Goal: Transaction & Acquisition: Purchase product/service

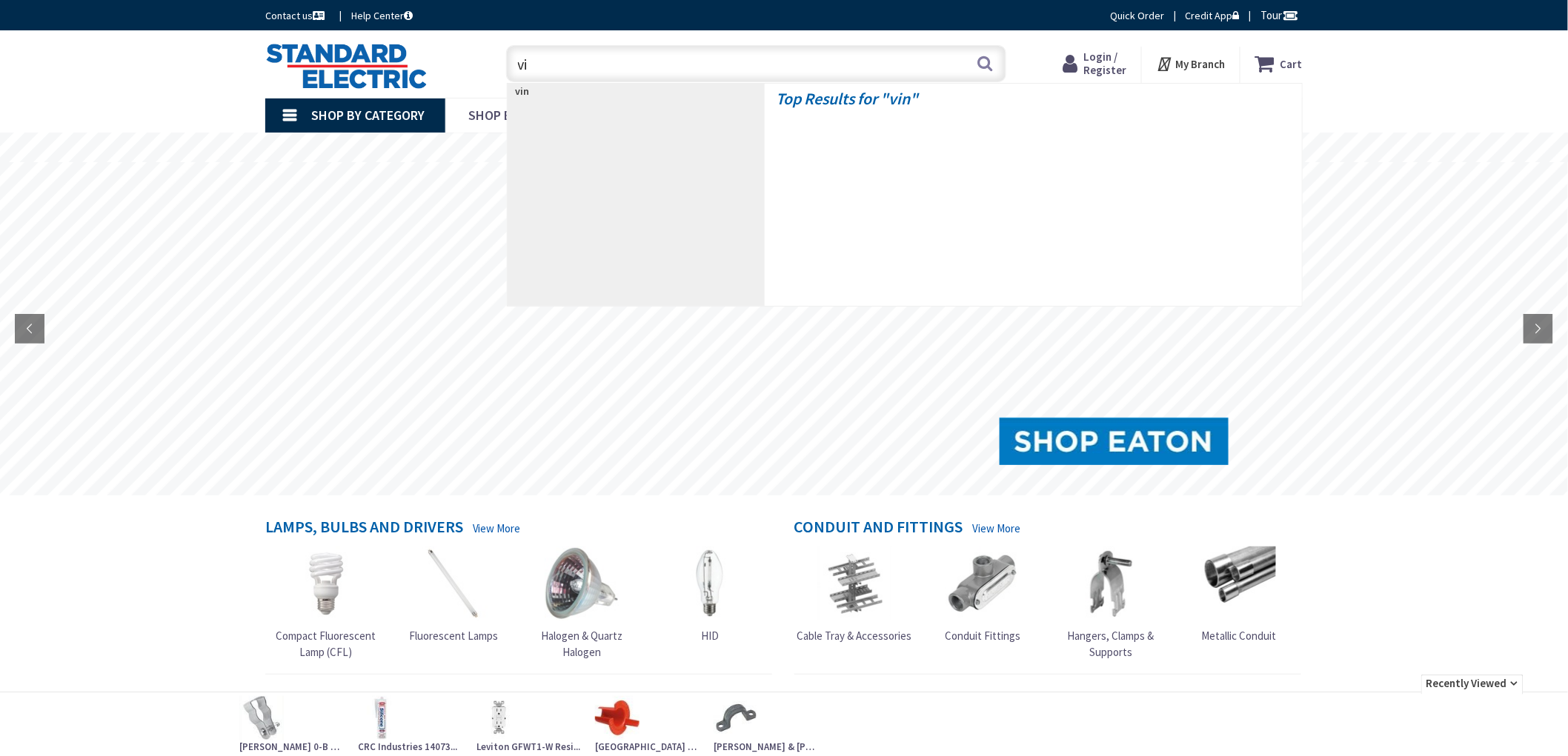
type input "v"
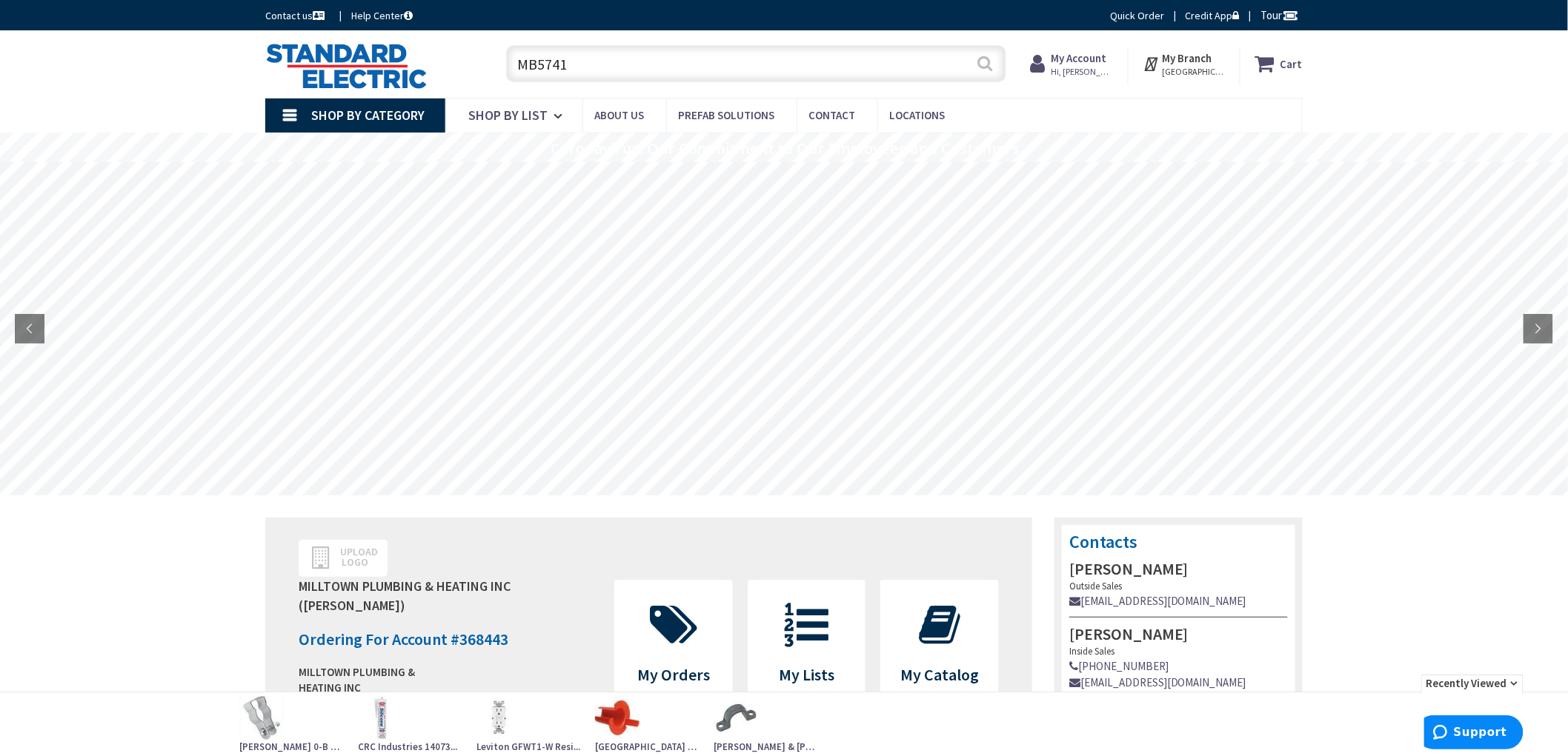
type input "MB5741"
click at [984, 63] on button "Search" at bounding box center [986, 63] width 19 height 34
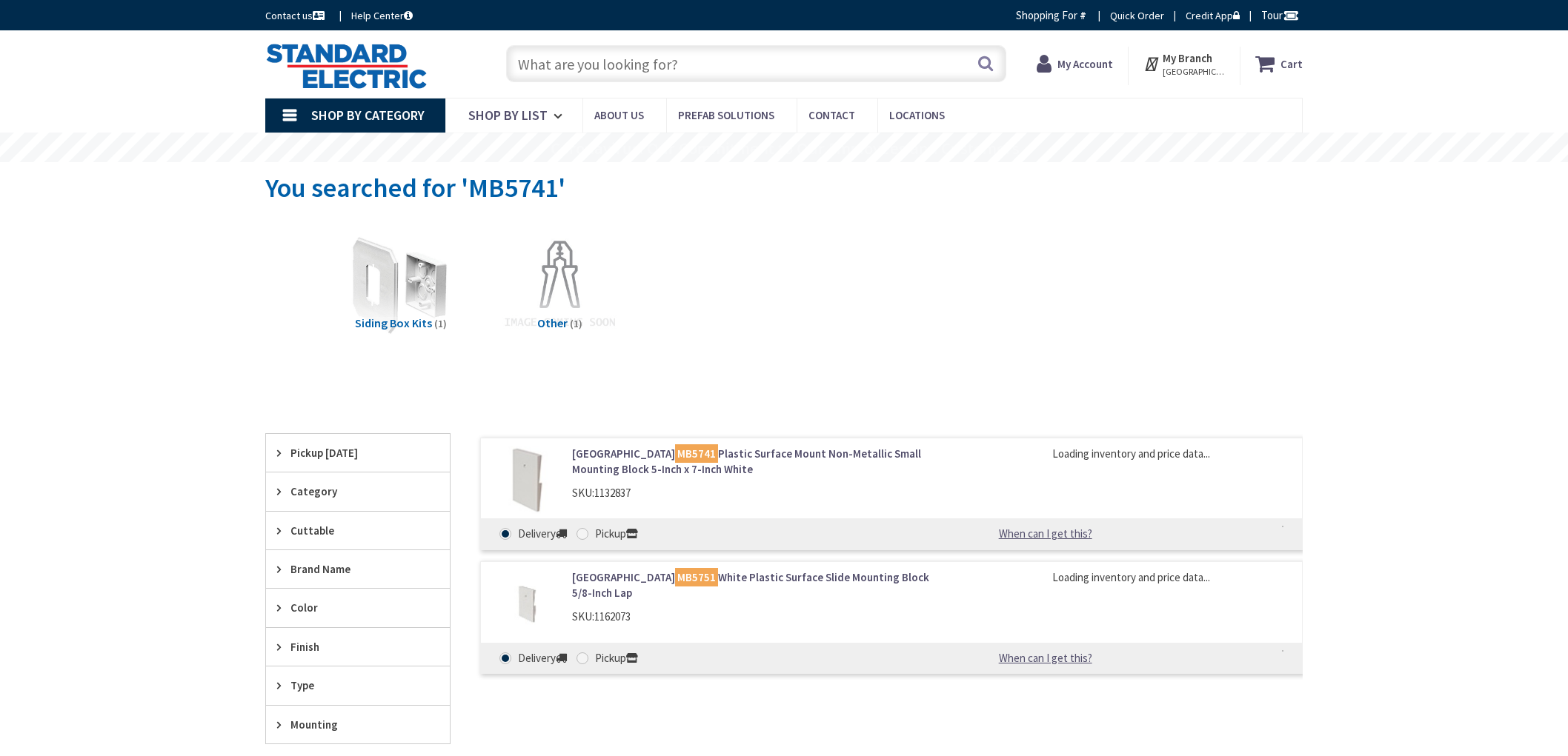
click at [145, 164] on div "Skip to Content Toggle Nav Search Cart My Cart Close" at bounding box center [784, 607] width 1568 height 1153
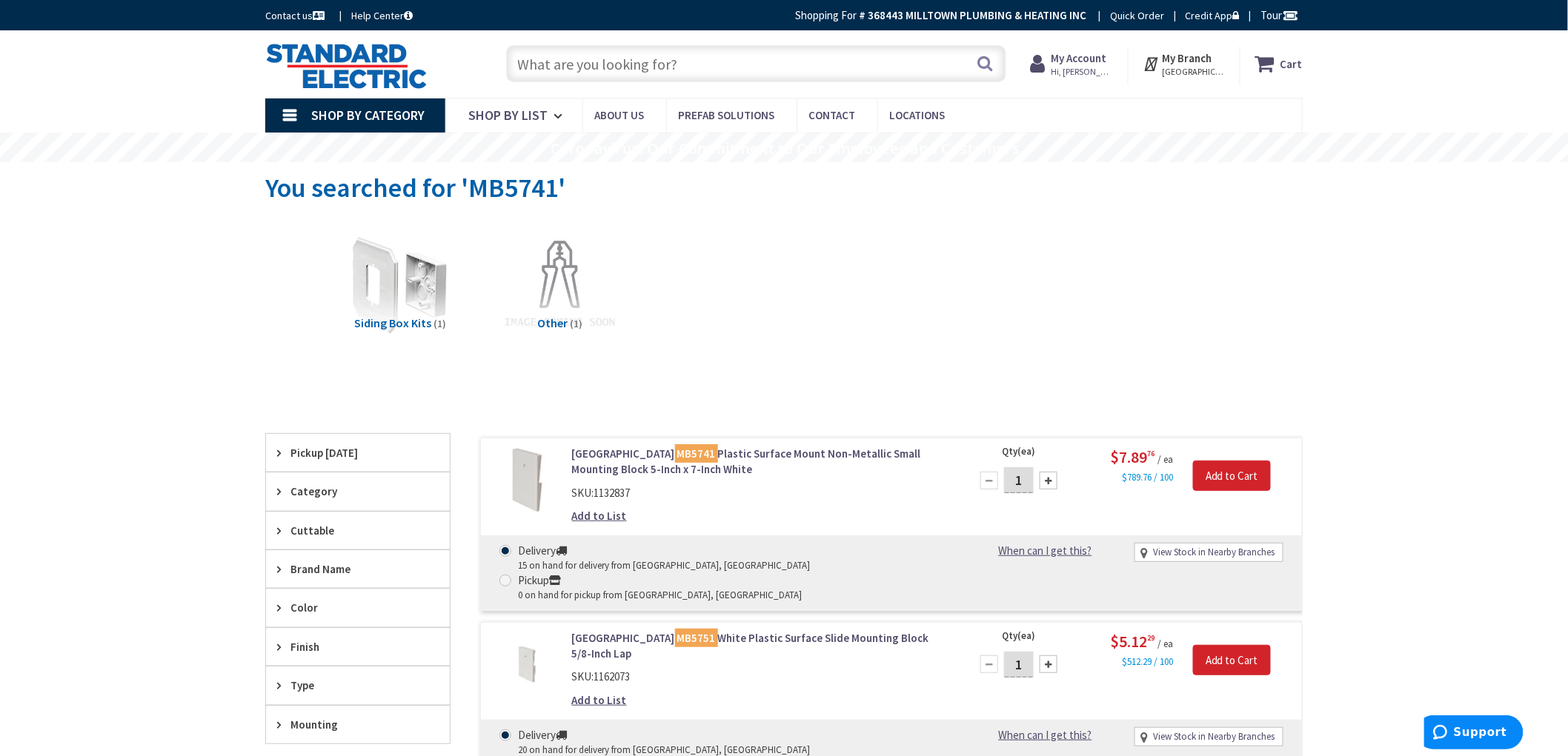
click at [796, 450] on link "Arlington MB5741 Plastic Surface Mount Non-Metallic Small Mounting Block 5-Inch…" at bounding box center [760, 461] width 377 height 32
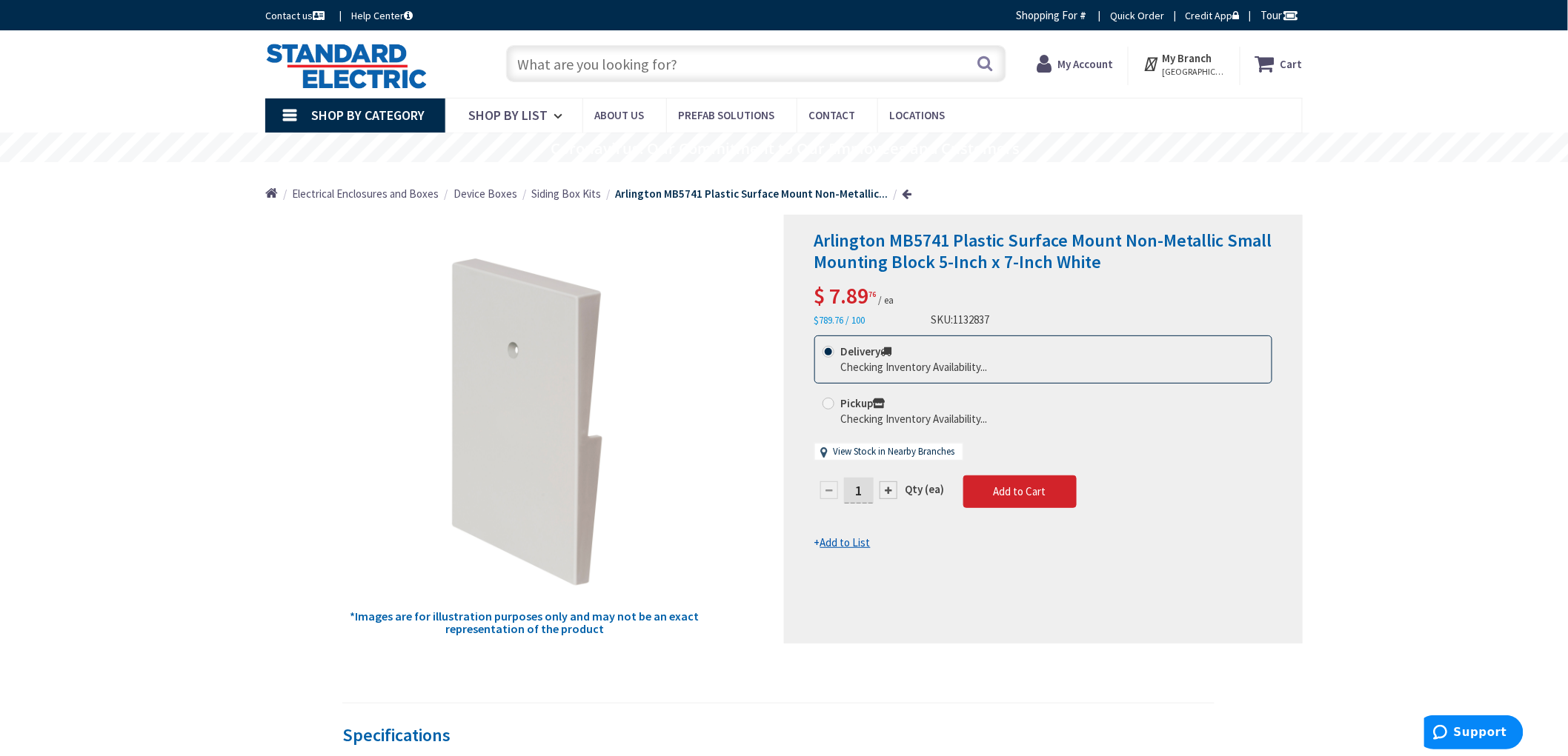
drag, startPoint x: 37, startPoint y: 293, endPoint x: 44, endPoint y: 296, distance: 7.6
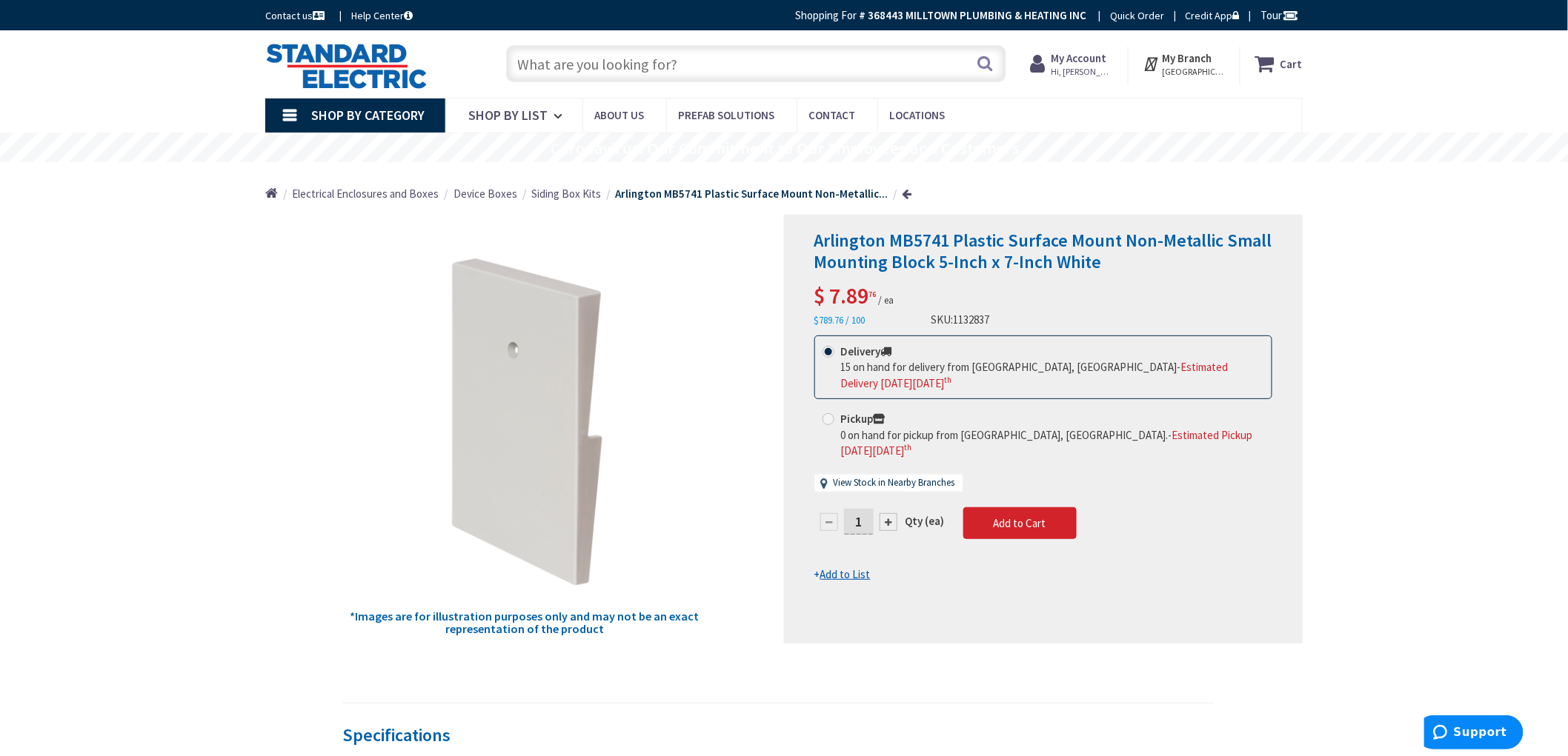
click at [871, 509] on input "1" at bounding box center [859, 522] width 30 height 26
drag, startPoint x: 848, startPoint y: 484, endPoint x: 870, endPoint y: 489, distance: 22.6
click at [869, 509] on input "1" at bounding box center [859, 522] width 30 height 26
type input "10"
click at [995, 494] on form "This product is Discontinued Delivery 15 on hand for delivery from Stoughton, M…" at bounding box center [1043, 460] width 458 height 248
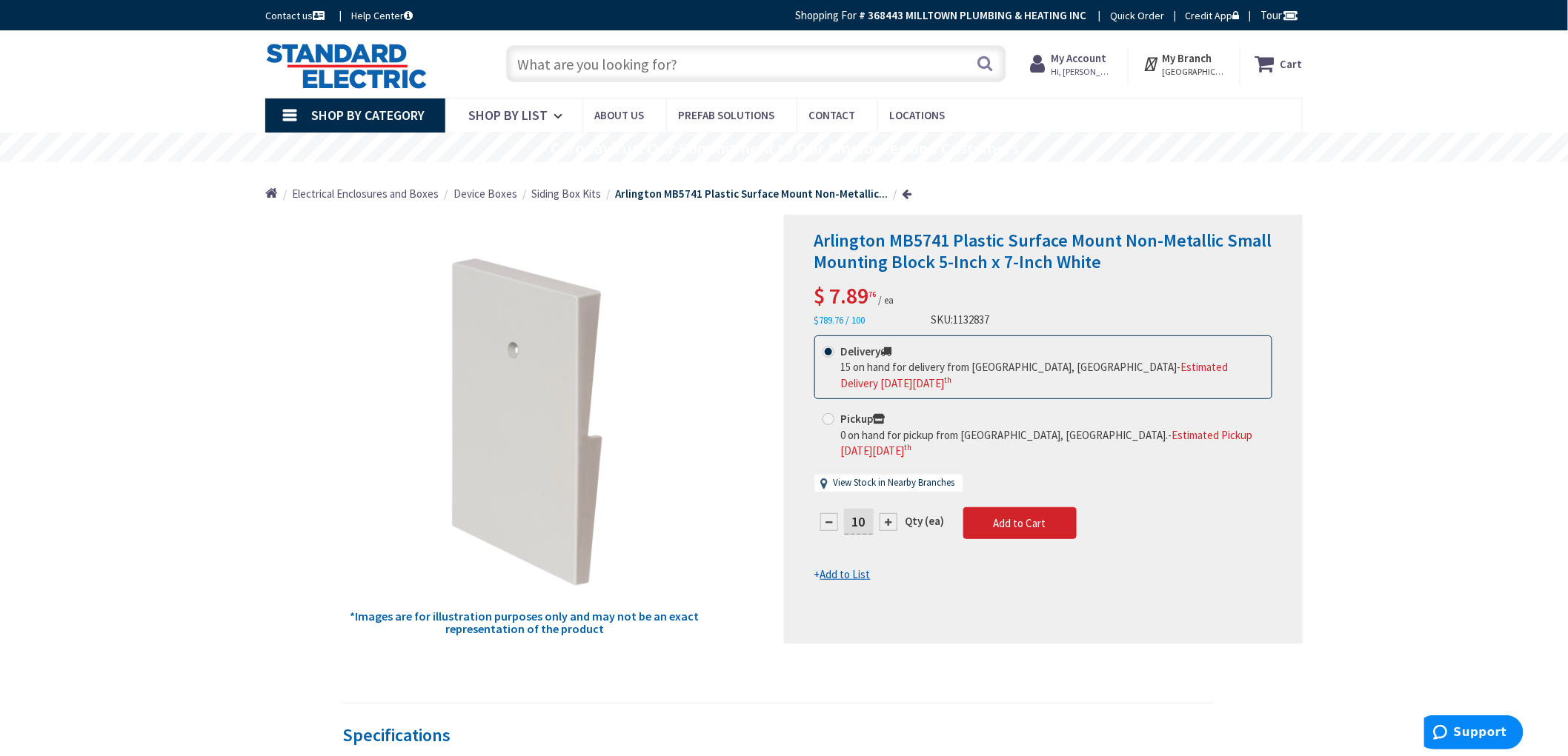
click at [1016, 516] on span "Add to Cart" at bounding box center [1020, 523] width 53 height 14
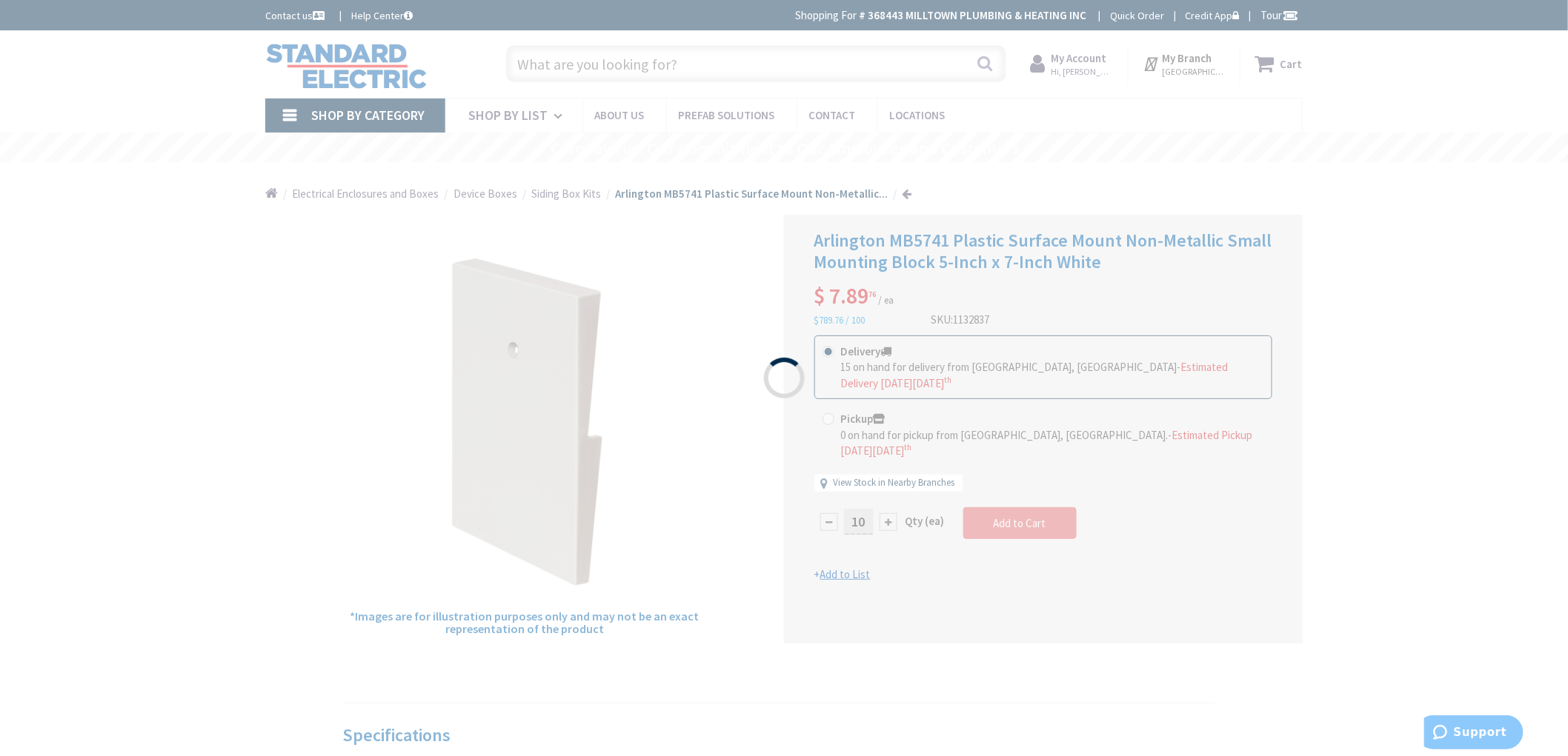
click at [1351, 275] on div "Please wait..." at bounding box center [784, 378] width 1568 height 756
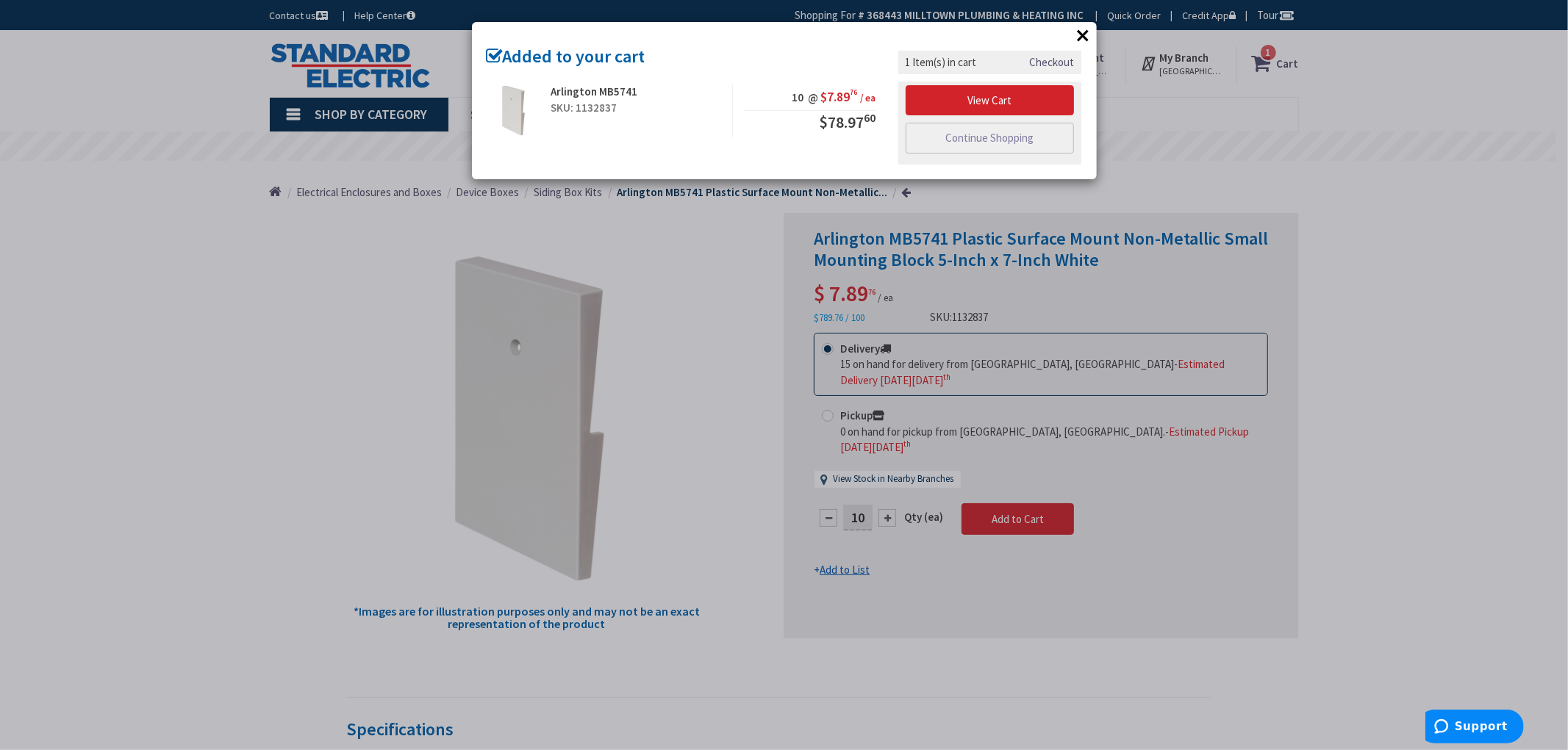
click at [1382, 244] on div "× Added to your cart Arlington MB5741 SKU: 1132837 10 @ $7.89 76 / ea $78.97 60" at bounding box center [784, 375] width 1568 height 750
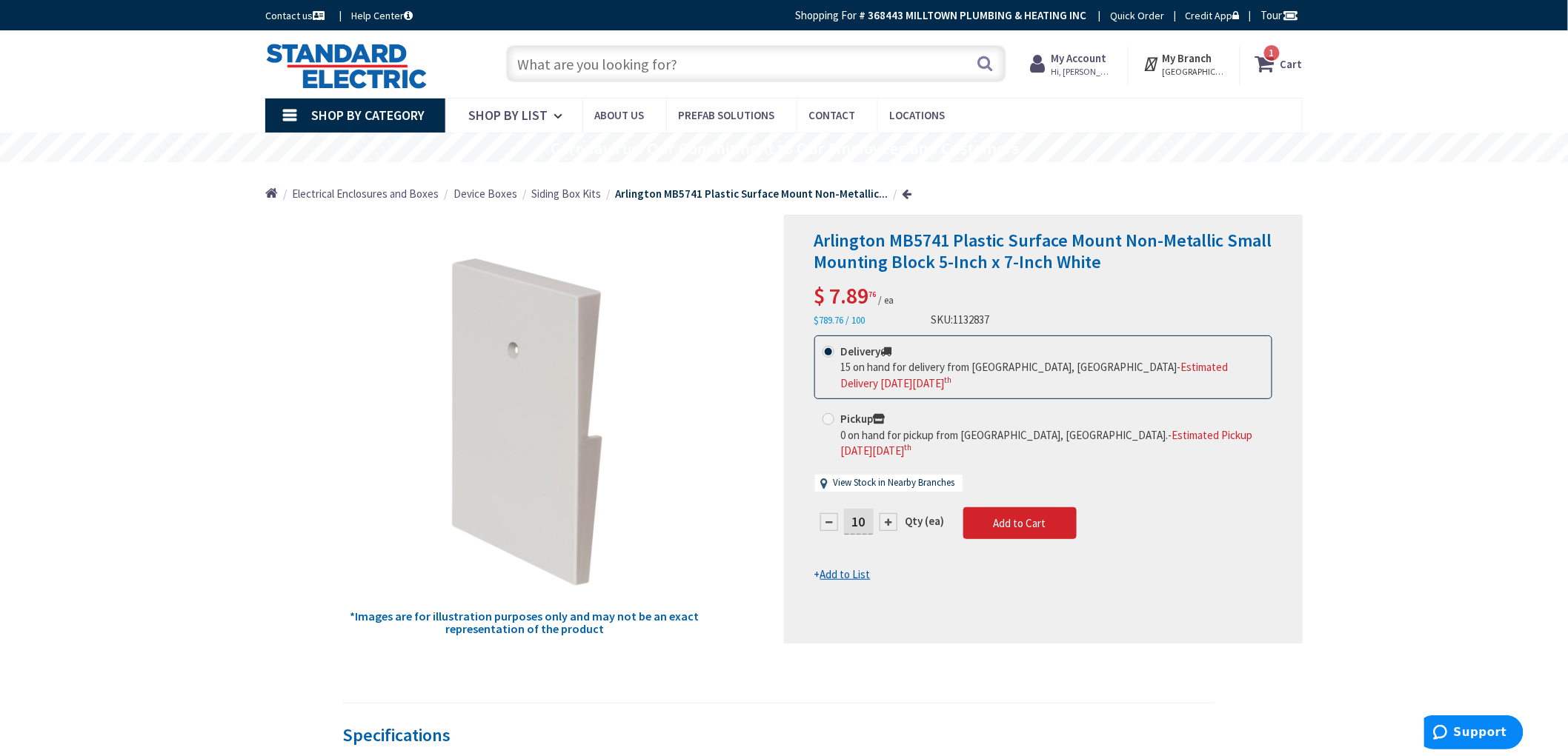
click at [1282, 64] on link "1 1 items Cart" at bounding box center [1278, 64] width 47 height 27
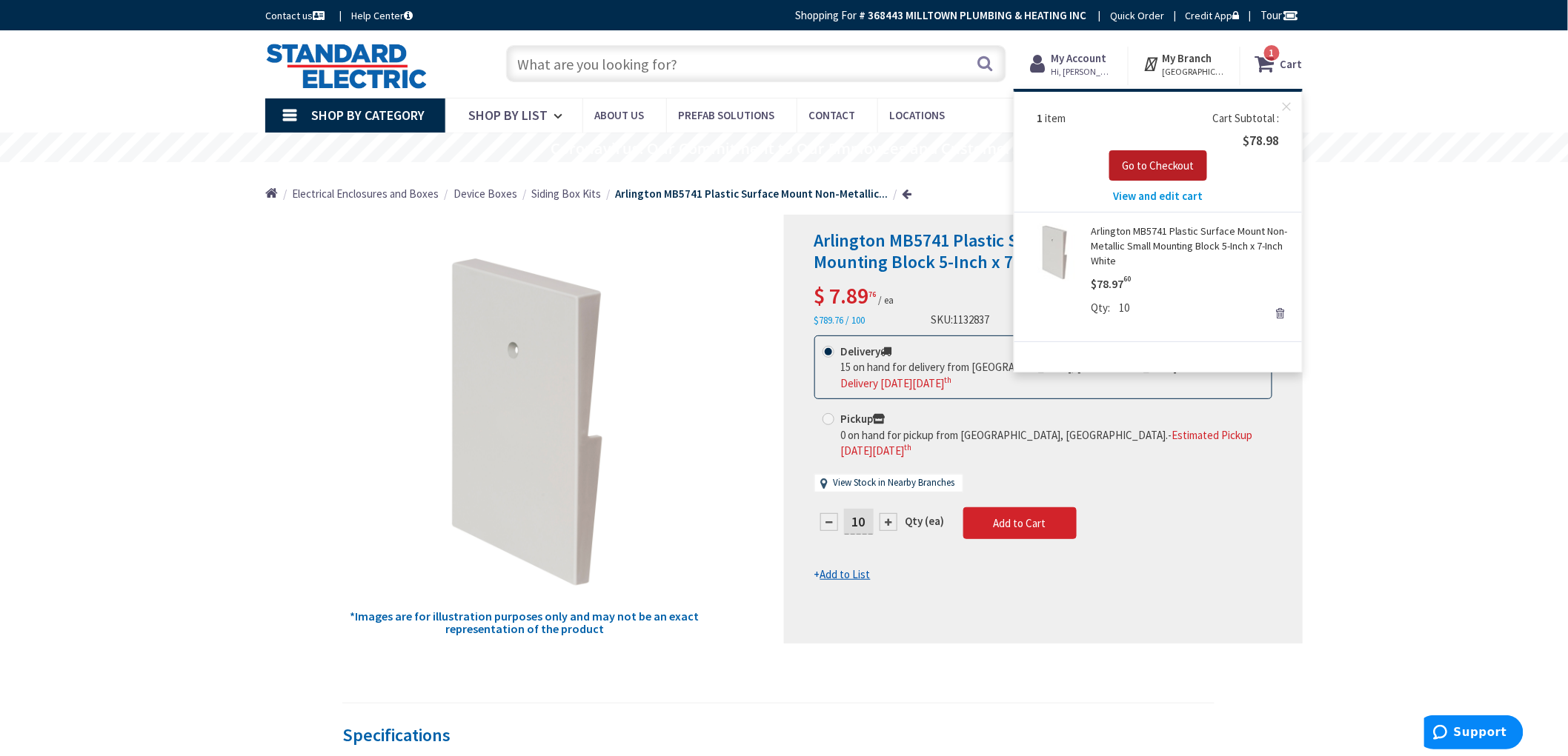
click at [1162, 156] on button "Go to Checkout" at bounding box center [1158, 166] width 98 height 31
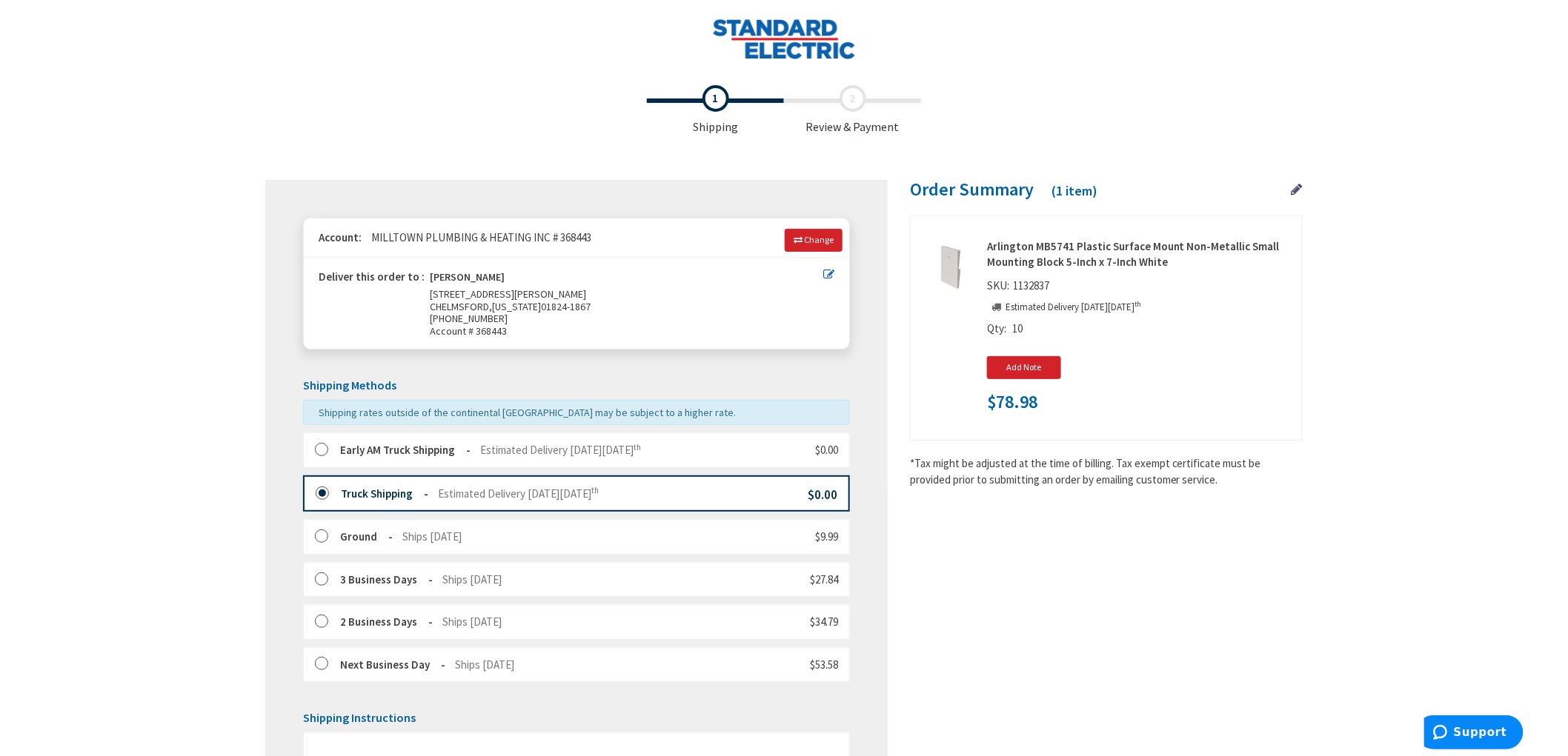
click at [321, 452] on label at bounding box center [326, 450] width 23 height 14
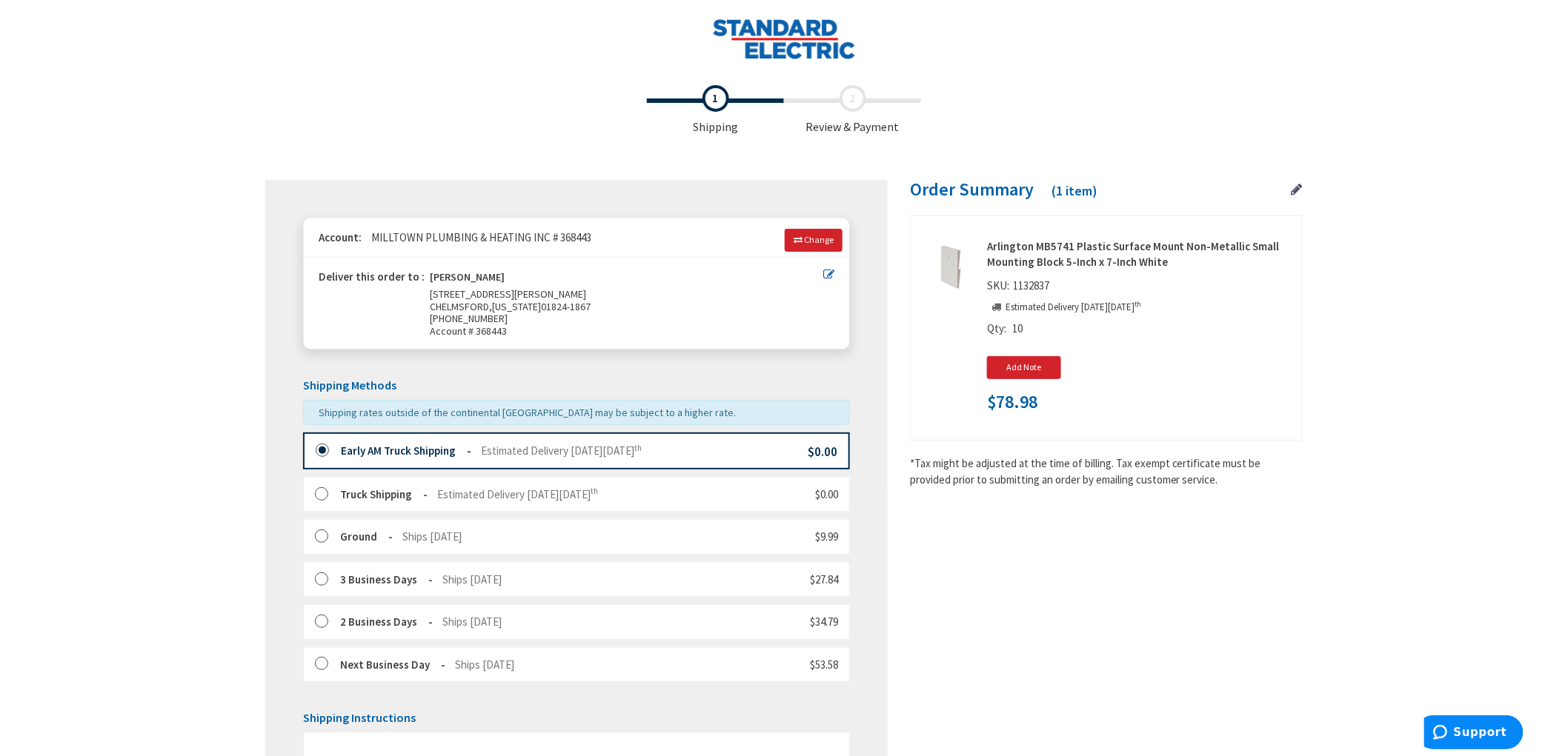
click at [107, 386] on div "Toggle Nav Checkout Shipping Review & Payment Estimated Total $78.98 1 Some ite…" at bounding box center [784, 547] width 1568 height 1095
click at [107, 384] on div "Toggle Nav Checkout Shipping Review & Payment Estimated Total $78.98 1 Some ite…" at bounding box center [784, 547] width 1568 height 1095
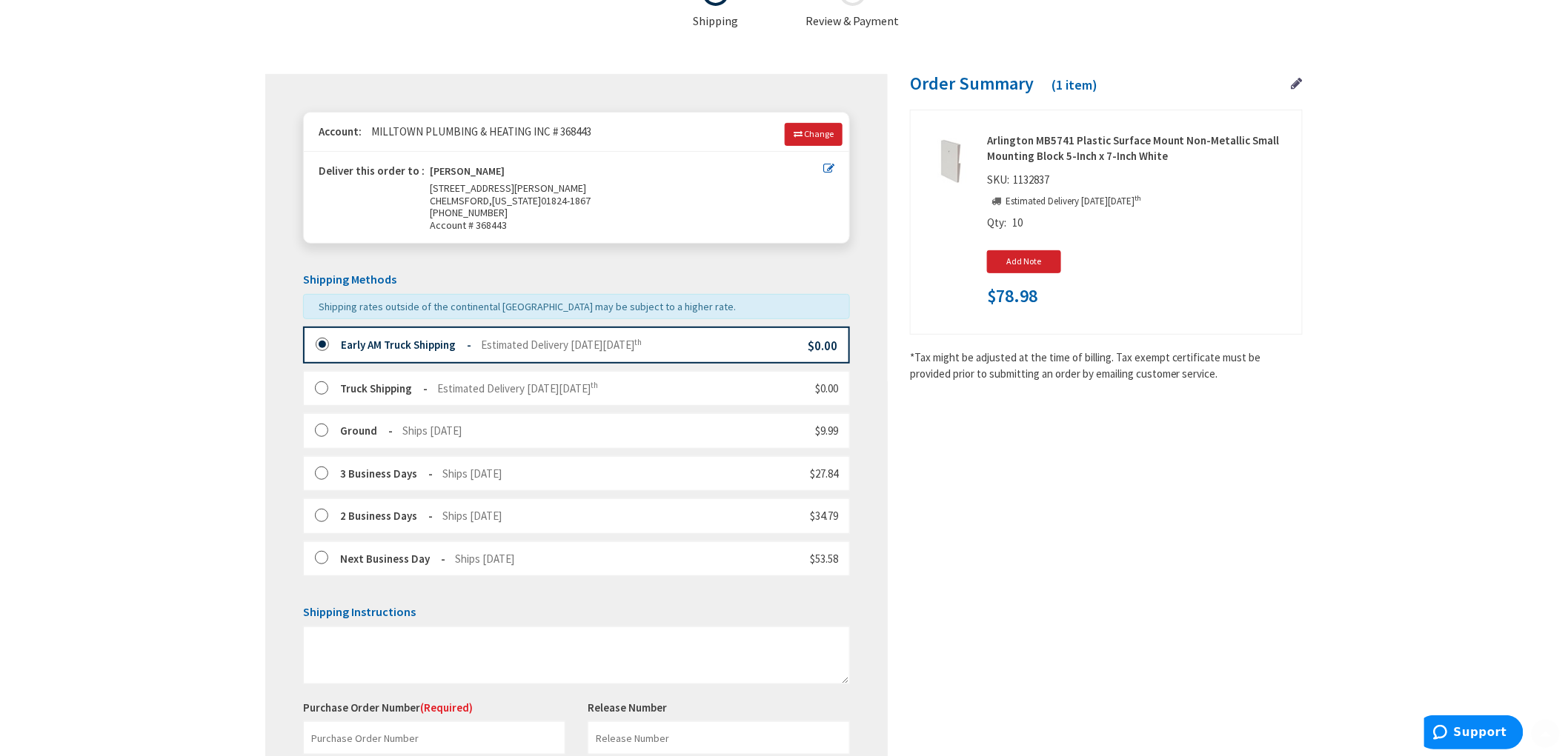
scroll to position [341, 0]
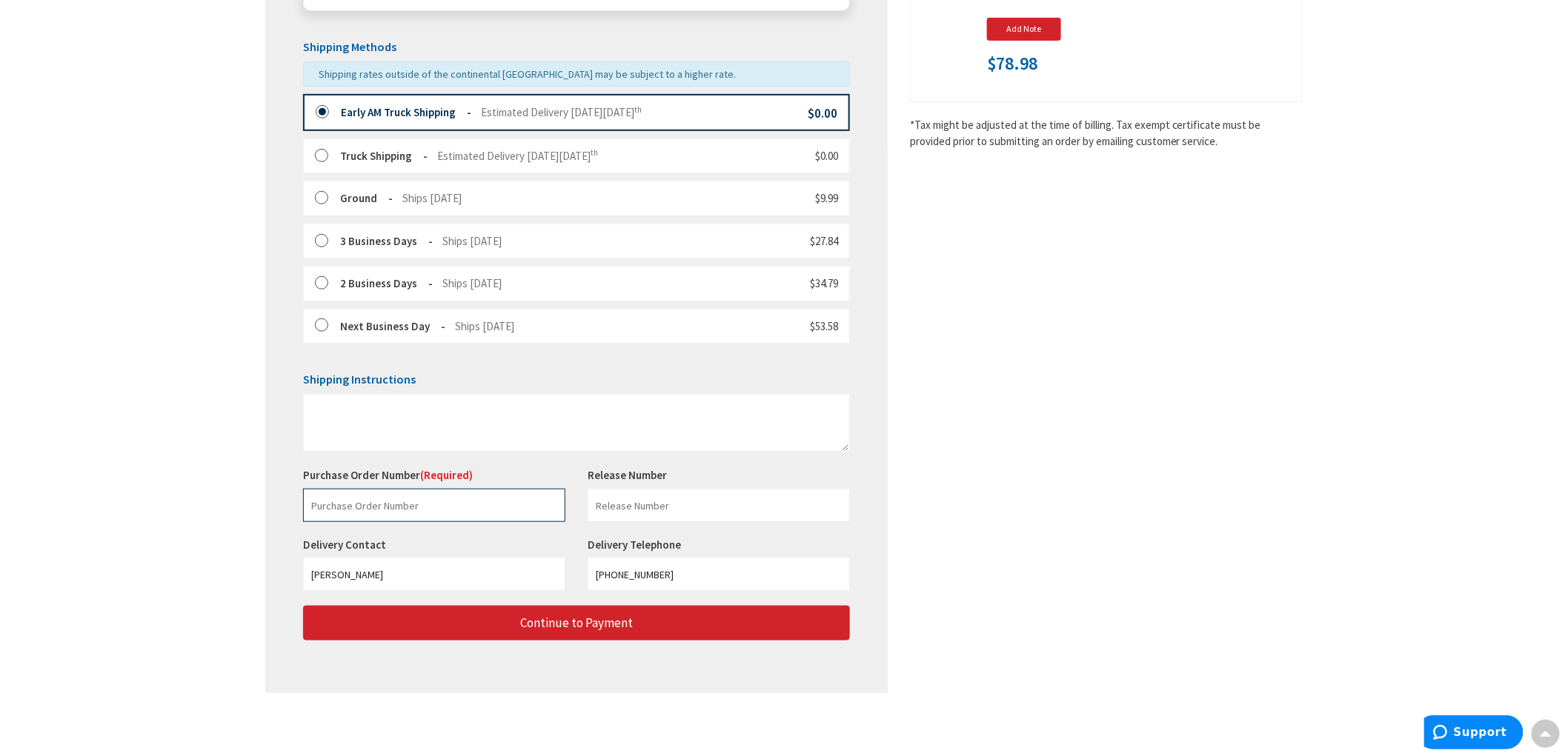
click at [368, 497] on input "text" at bounding box center [434, 506] width 262 height 34
paste input "227409843"
type input "227409843"
click at [1187, 463] on div "Shipping Review & Payment Estimated Total $78.98 1 Some items in your order are…" at bounding box center [783, 224] width 1037 height 969
click at [523, 432] on textarea at bounding box center [577, 423] width 547 height 58
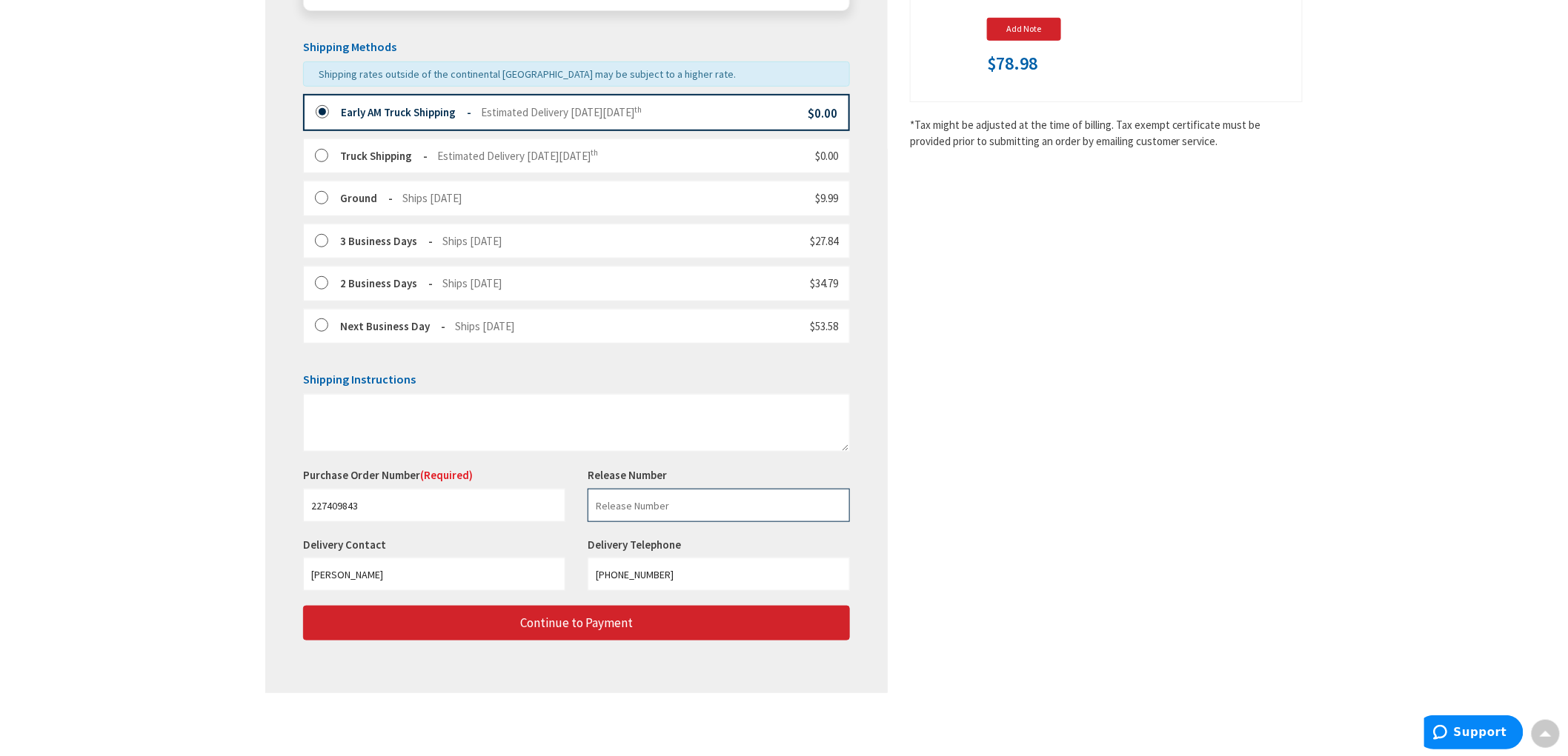
click at [670, 520] on input "text" at bounding box center [718, 506] width 262 height 34
click at [124, 425] on div "Toggle Nav Checkout Shipping Review & Payment Estimated Total $78.98 1 Some ite…" at bounding box center [784, 208] width 1568 height 1095
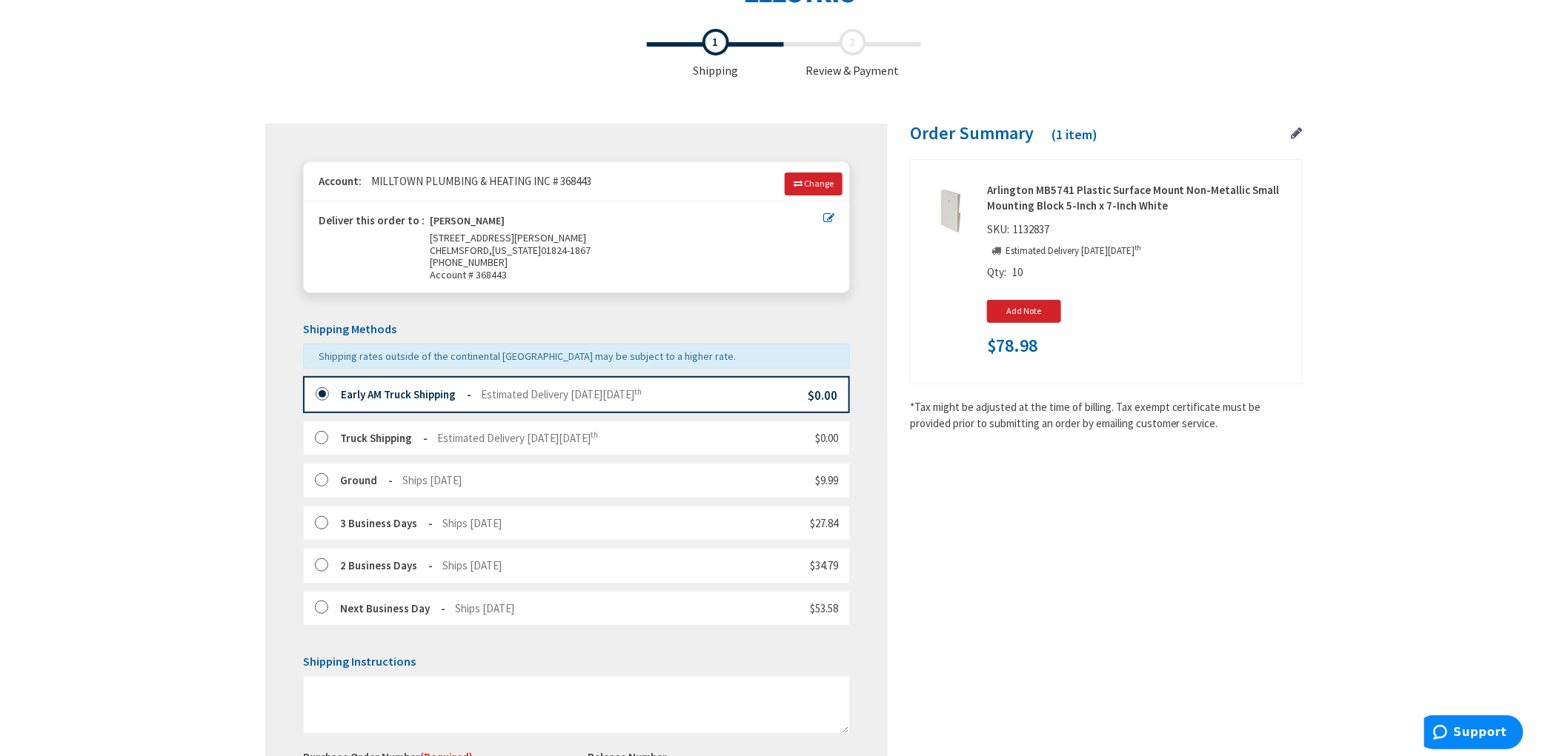
scroll to position [93, 0]
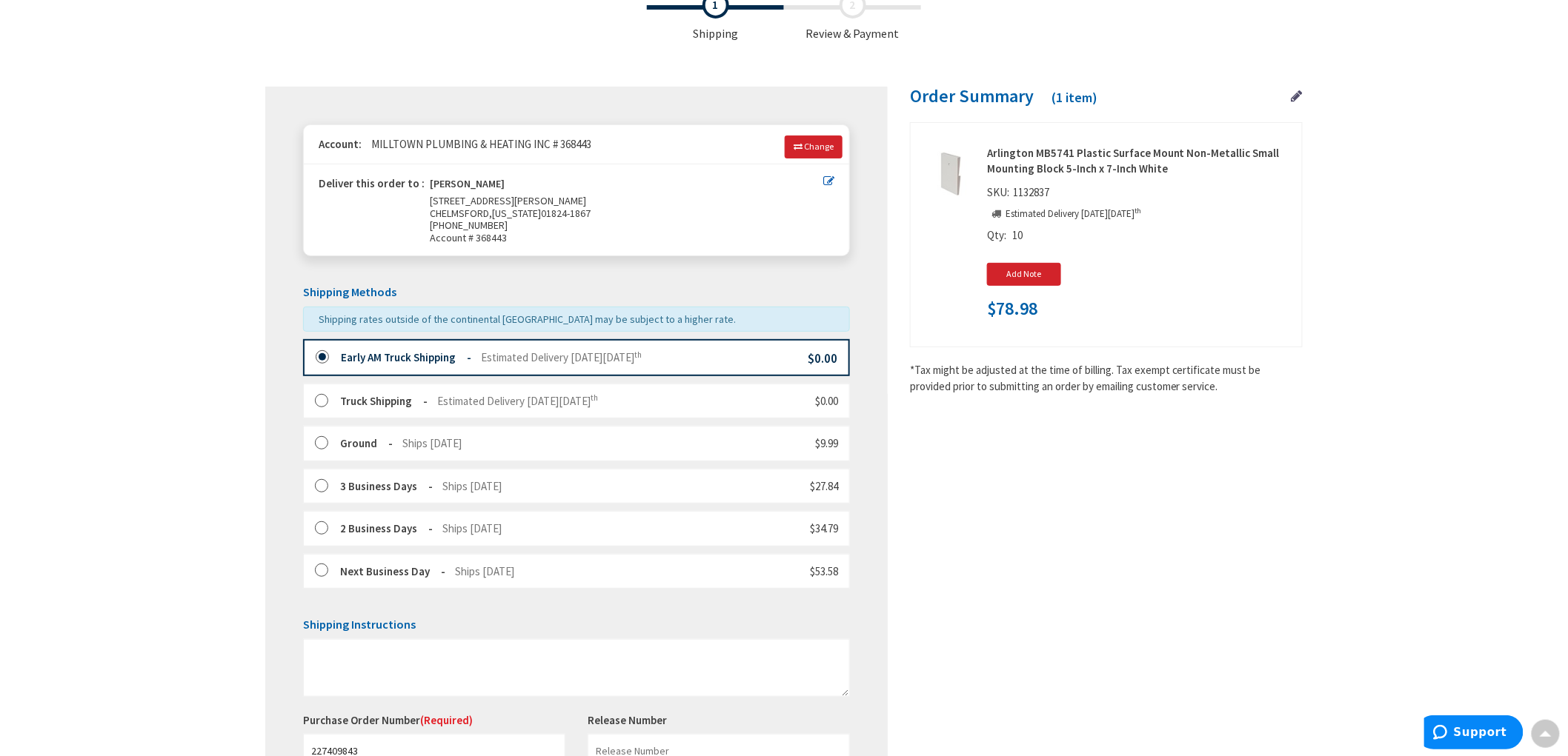
click at [112, 416] on div "Toggle Nav Checkout Shipping Review & Payment Estimated Total $78.98 1 Some ite…" at bounding box center [784, 454] width 1568 height 1095
click at [111, 416] on div "Toggle Nav Checkout Shipping Review & Payment Estimated Total $78.98 1 Some ite…" at bounding box center [784, 454] width 1568 height 1095
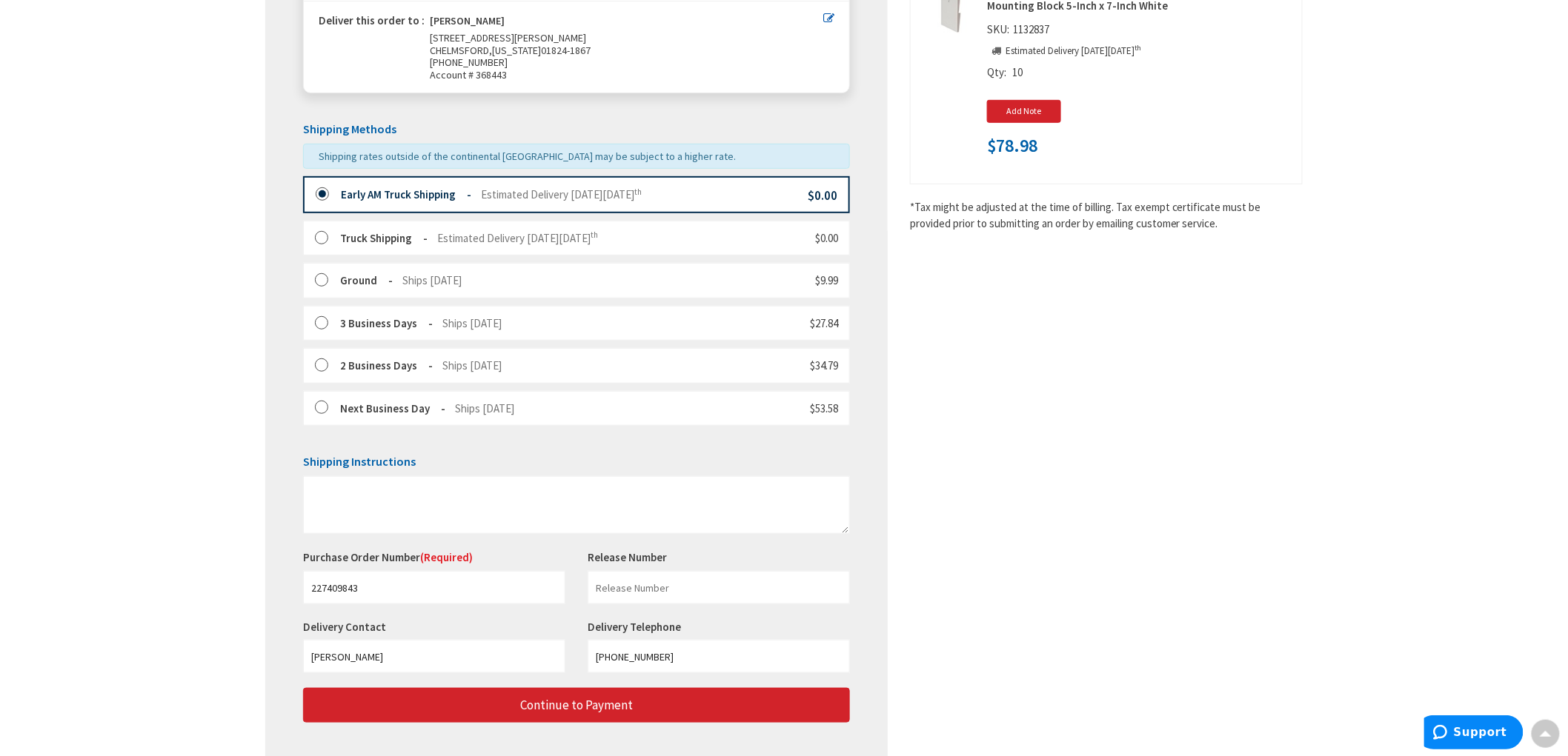
scroll to position [341, 0]
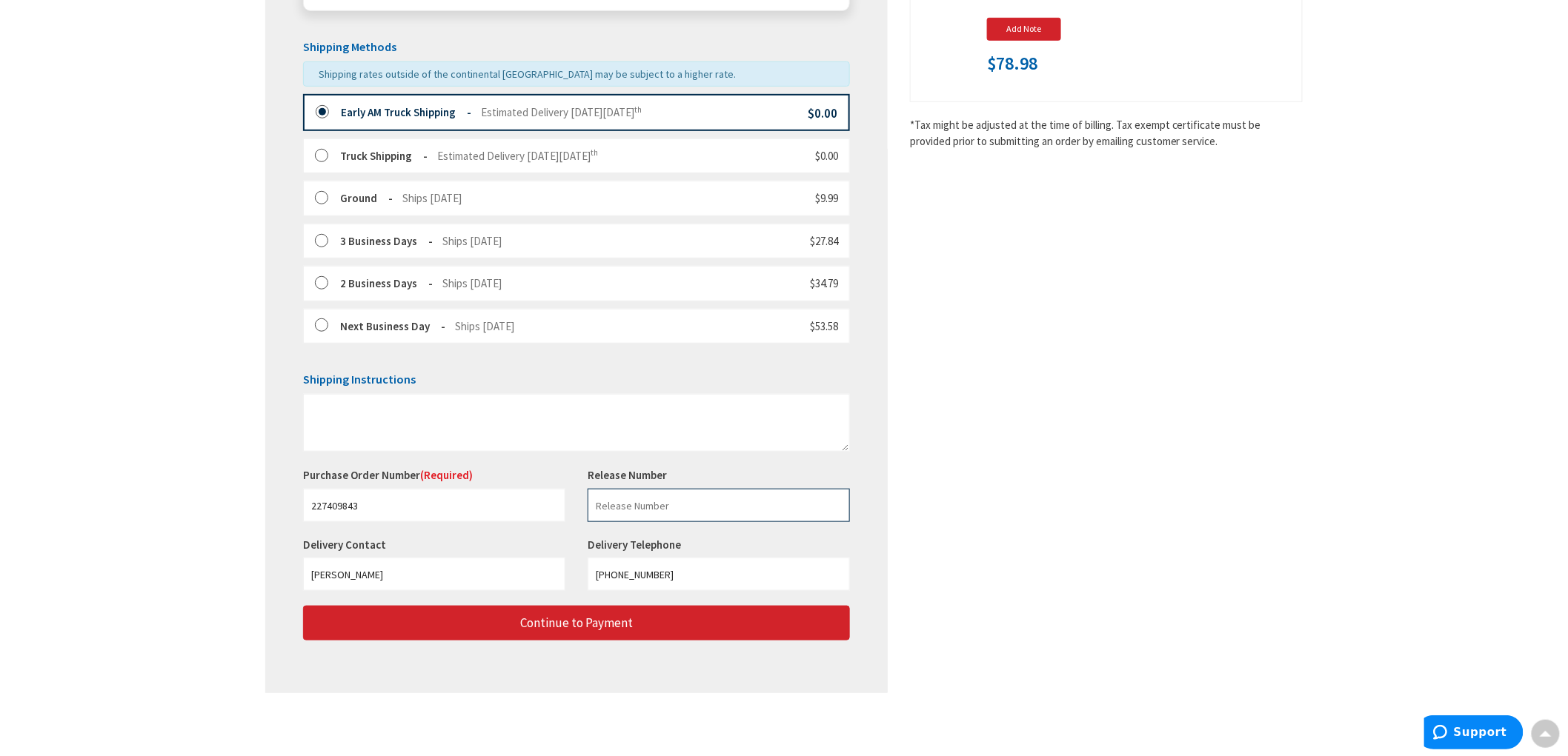
click at [649, 513] on input "text" at bounding box center [718, 506] width 262 height 34
type input "Internal (Kits)"
click at [1069, 432] on div "Shipping Review & Payment Estimated Total $78.98 1 Some items in your order are…" at bounding box center [783, 224] width 1037 height 969
click at [1076, 504] on div "Shipping Review & Payment Estimated Total $78.98 1 Some items in your order are…" at bounding box center [783, 224] width 1037 height 969
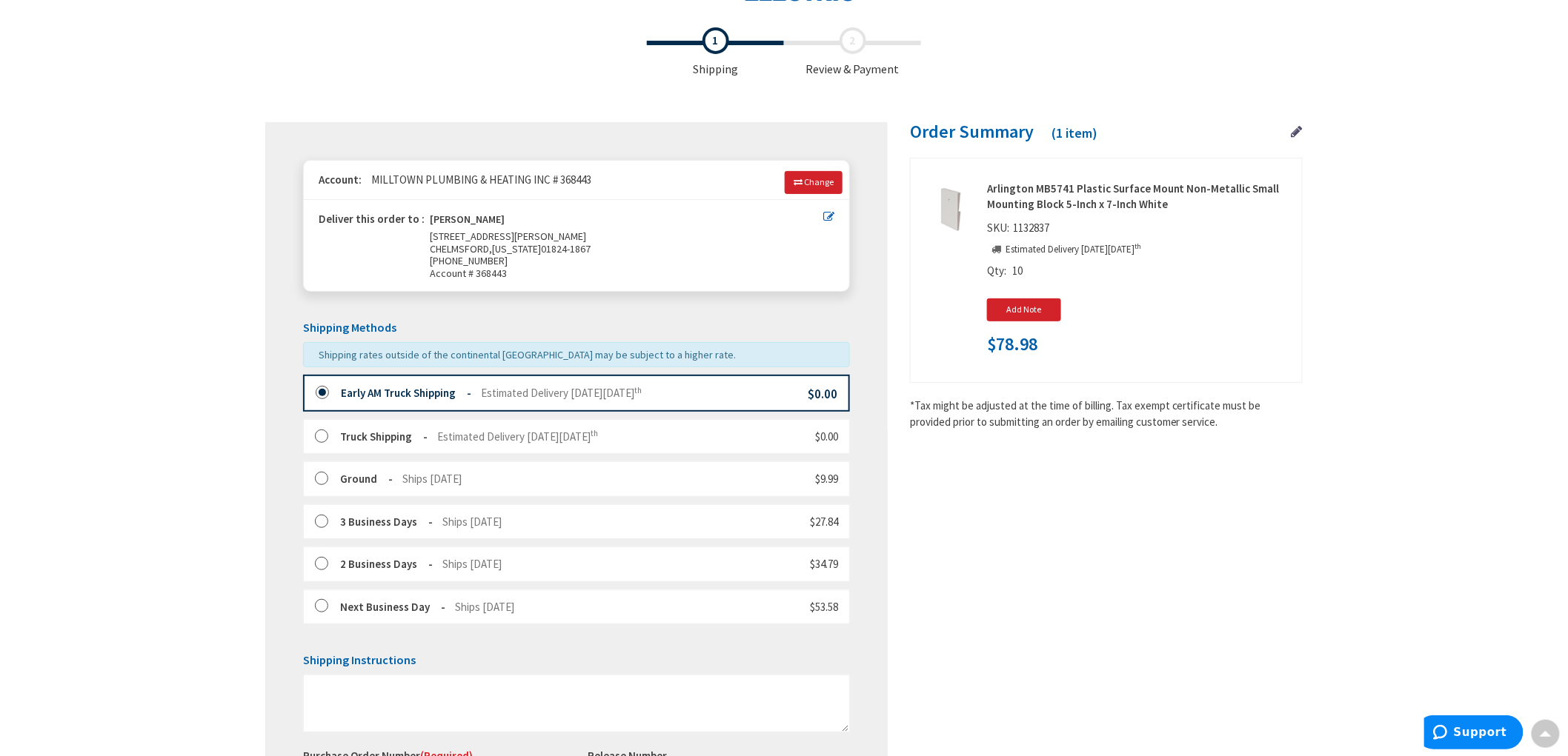
scroll to position [12, 0]
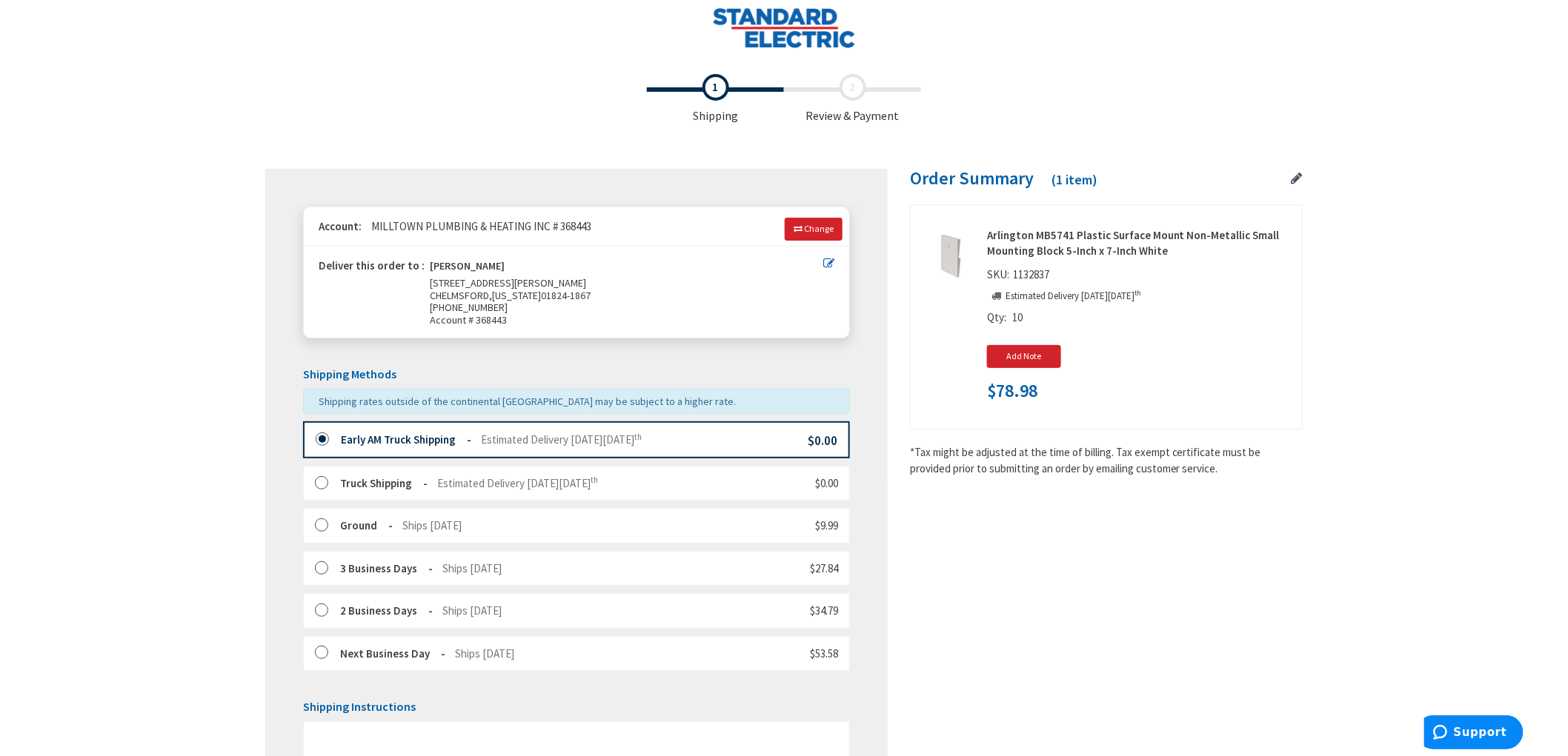
click at [1012, 393] on span "$78.98" at bounding box center [1012, 391] width 51 height 19
click at [1012, 392] on span "$78.98" at bounding box center [1012, 391] width 51 height 19
copy span "78.98"
click at [1195, 373] on div "Add Note Note" at bounding box center [1139, 355] width 304 height 35
drag, startPoint x: 1056, startPoint y: 271, endPoint x: 1023, endPoint y: 278, distance: 33.7
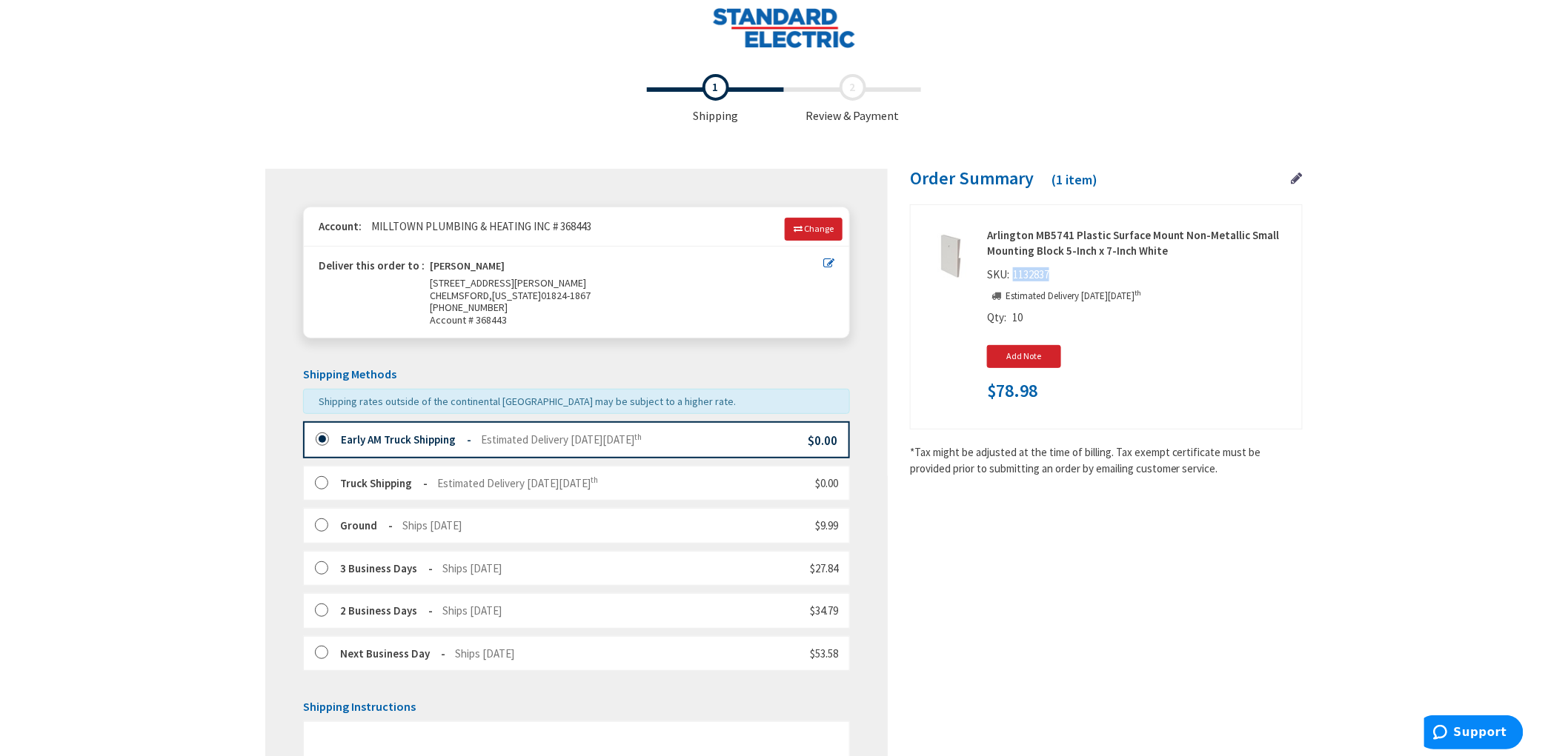
click at [1019, 275] on span "1132837" at bounding box center [1032, 274] width 44 height 14
drag, startPoint x: 1023, startPoint y: 278, endPoint x: 1051, endPoint y: 270, distance: 29.1
click at [1051, 270] on span "1132837" at bounding box center [1032, 274] width 44 height 14
drag, startPoint x: 1058, startPoint y: 274, endPoint x: 1013, endPoint y: 274, distance: 45.0
click at [1013, 274] on div "Arlington MB5741 Plastic Surface Mount Non-Metallic Small Mounting Block 5-Inch…" at bounding box center [1106, 316] width 369 height 177
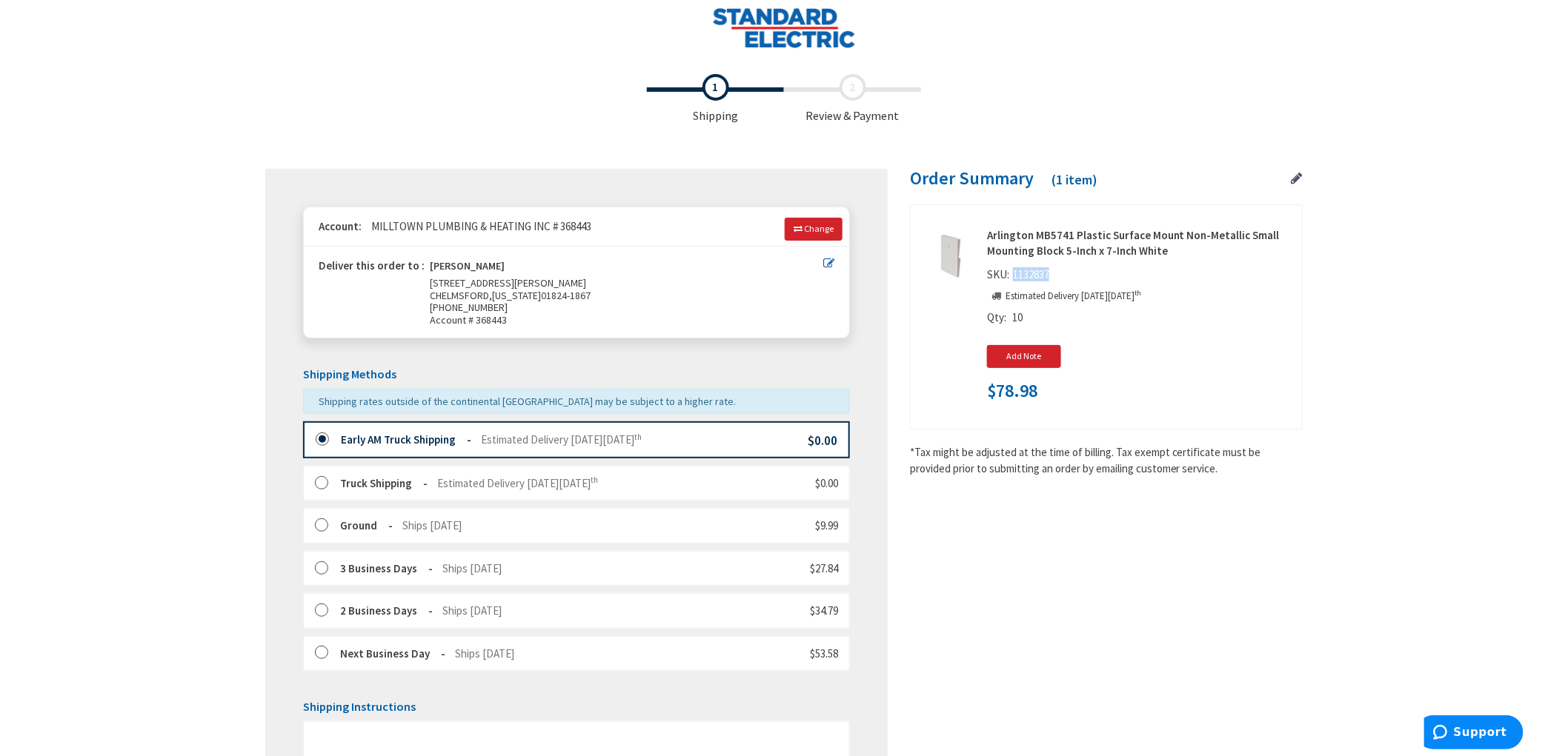
copy span "1132837"
drag, startPoint x: 1135, startPoint y: 642, endPoint x: 1100, endPoint y: 615, distance: 44.2
click at [1128, 635] on div "Shipping Review & Payment Estimated Total $78.98 1 Some items in your order are…" at bounding box center [783, 552] width 1037 height 969
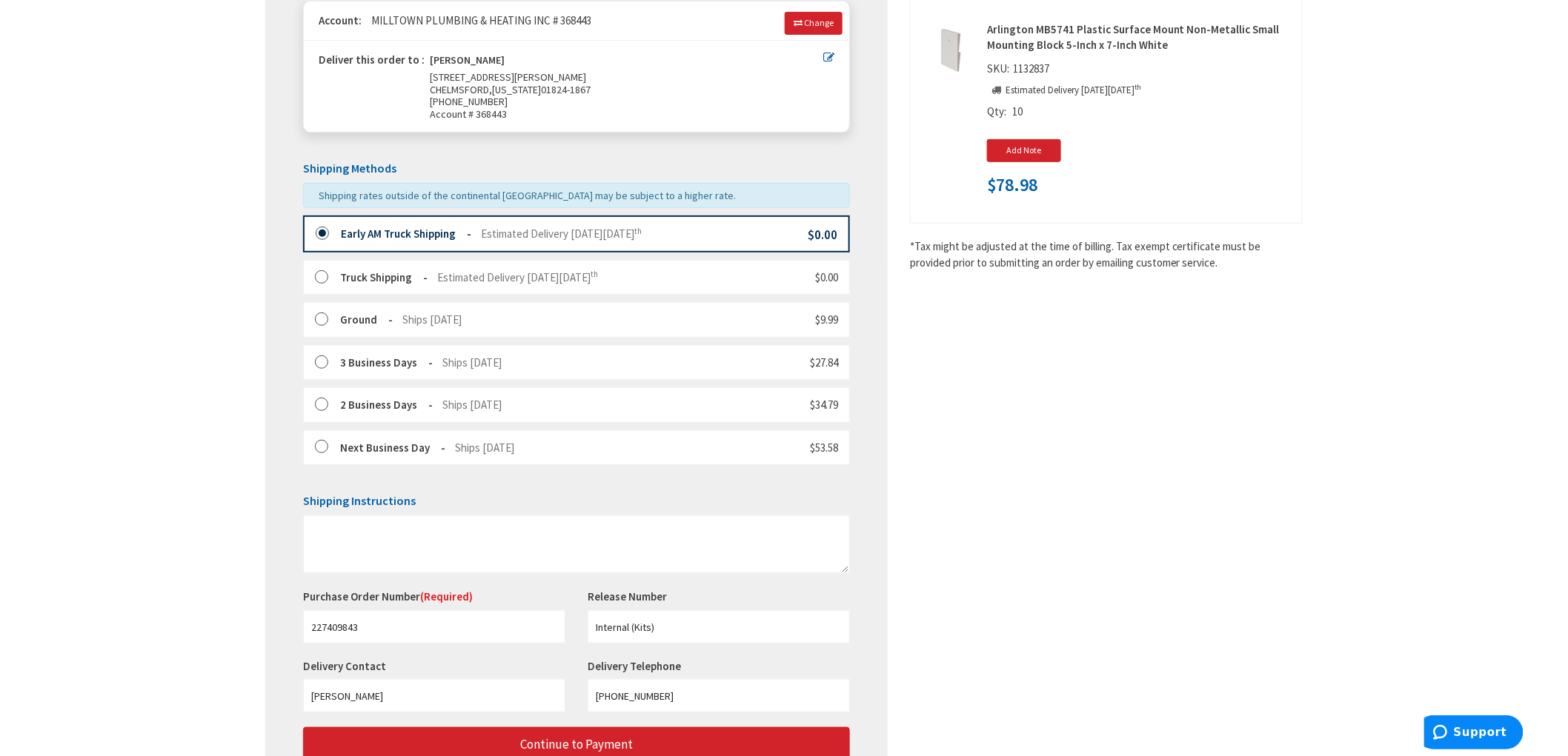
scroll to position [341, 0]
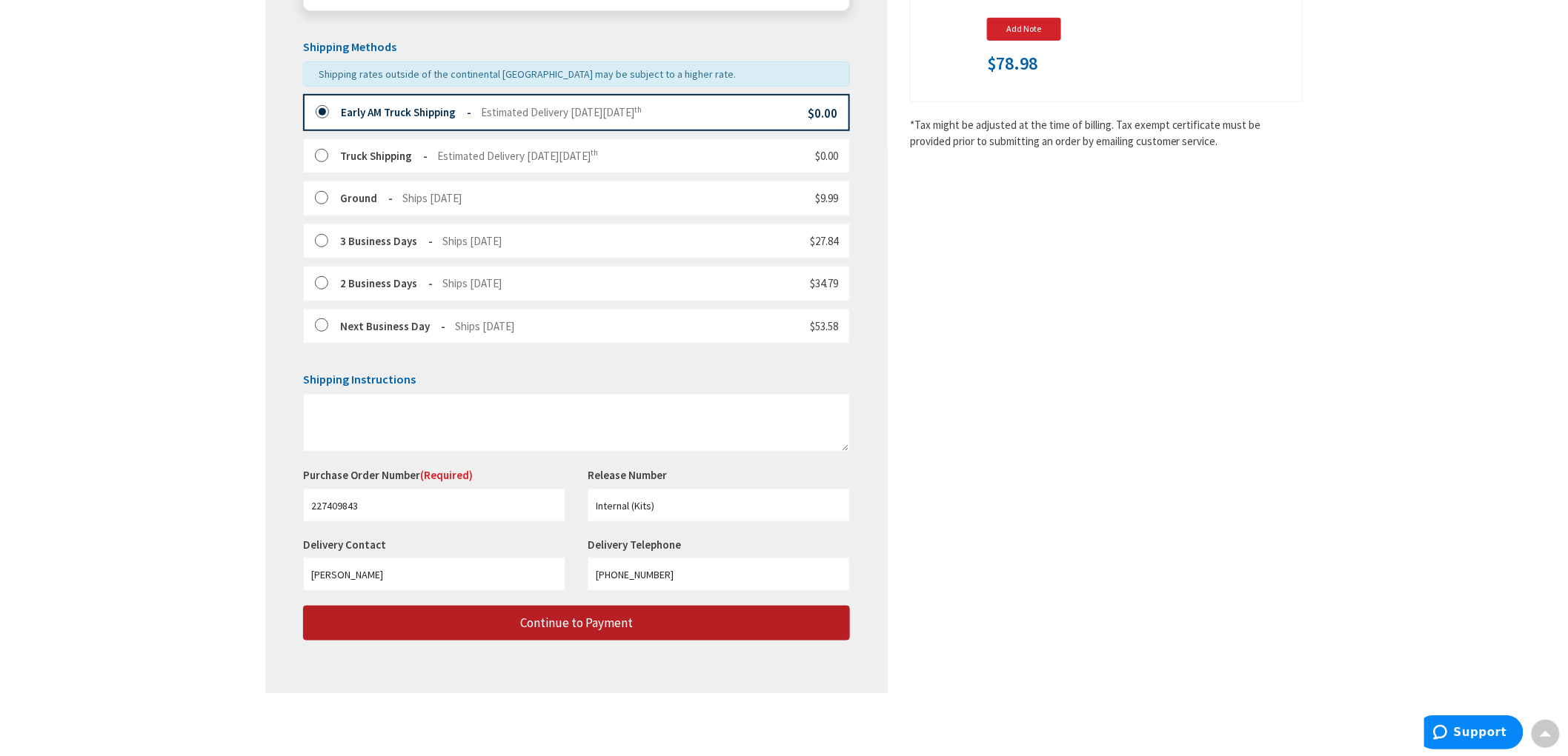
click at [491, 615] on button "Continue to Payment" at bounding box center [577, 624] width 547 height 35
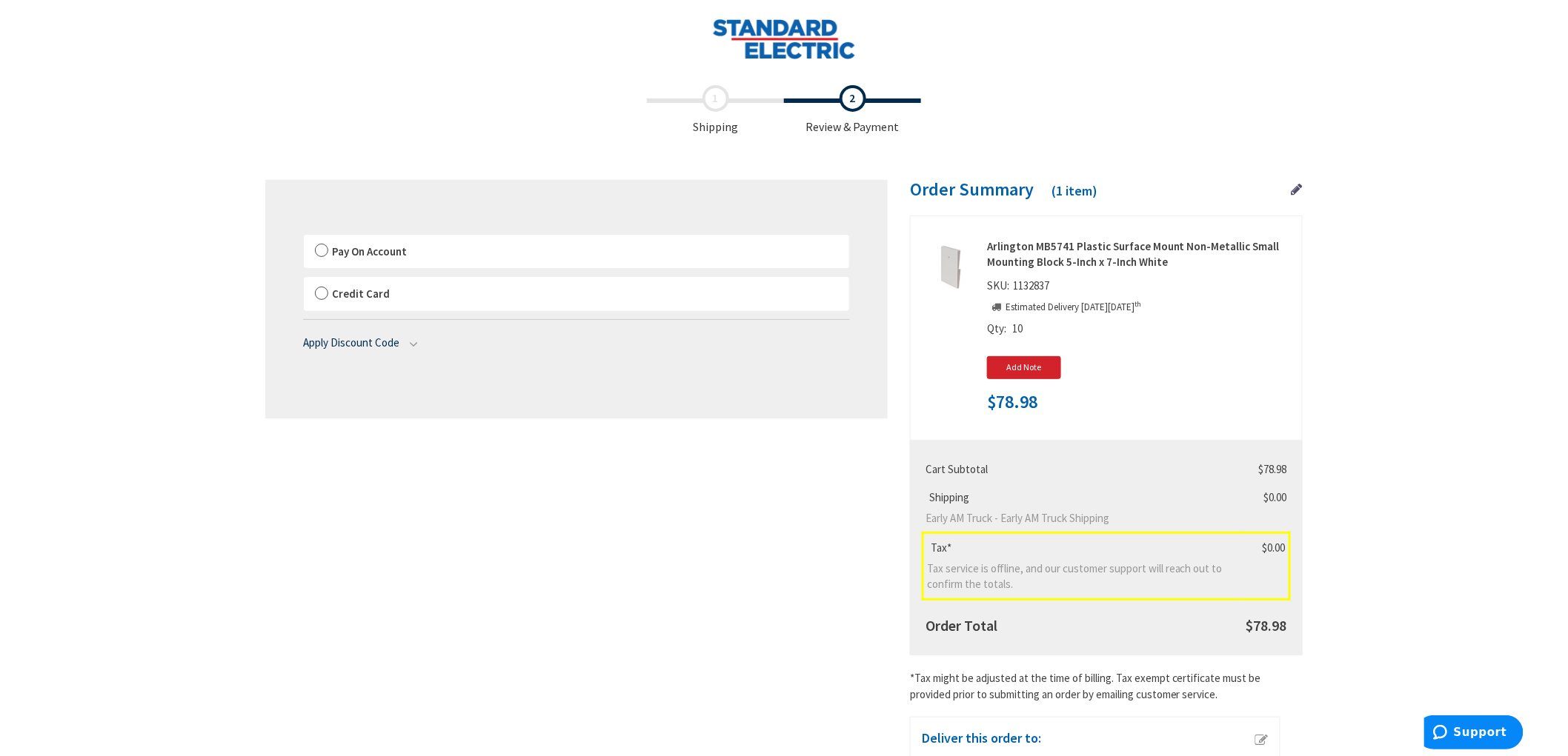
click at [326, 249] on label "Pay On Account" at bounding box center [577, 252] width 545 height 35
click at [304, 238] on input "Pay On Account" at bounding box center [304, 238] width 0 height 0
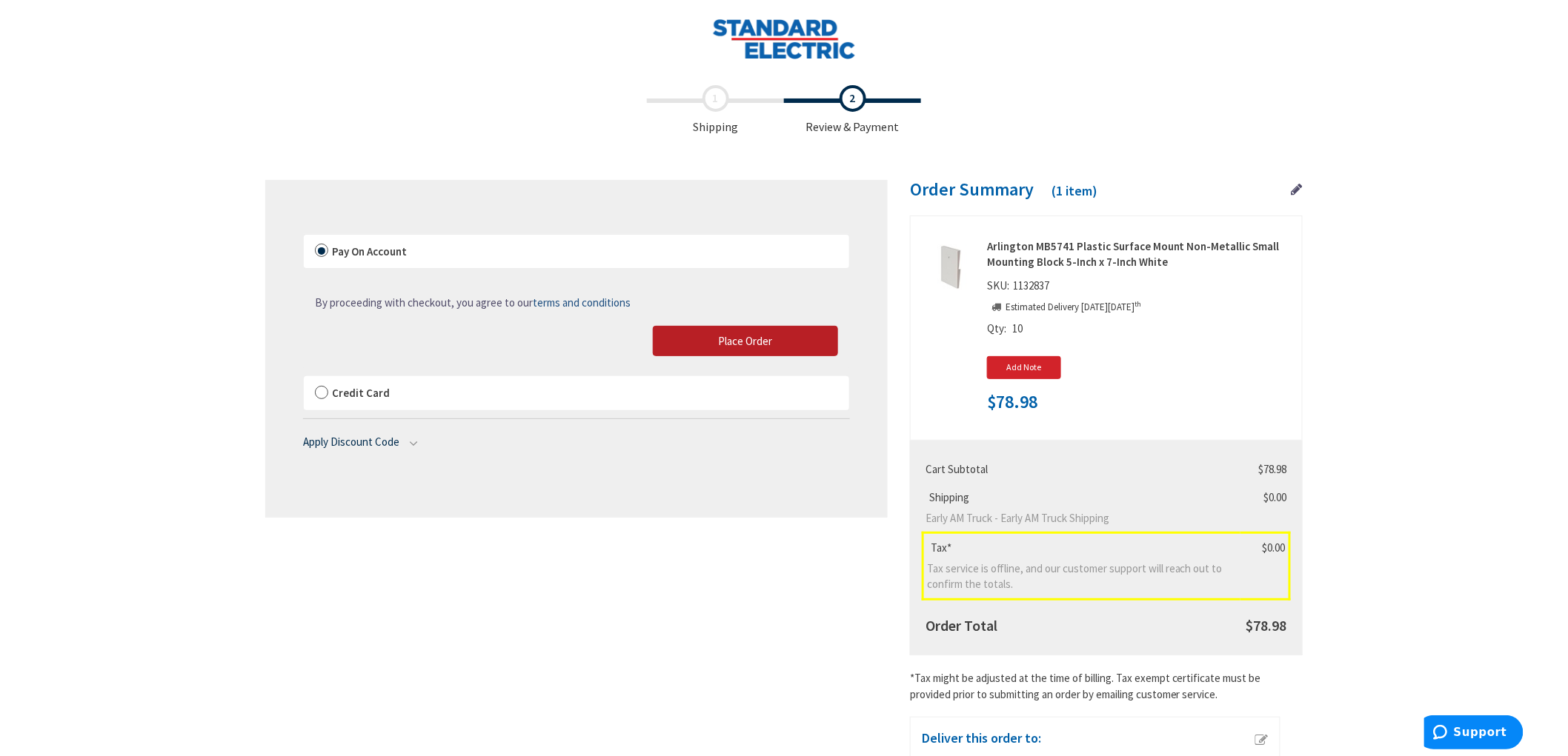
drag, startPoint x: 804, startPoint y: 338, endPoint x: 978, endPoint y: 196, distance: 224.6
click at [804, 337] on button "Place Order" at bounding box center [745, 342] width 185 height 31
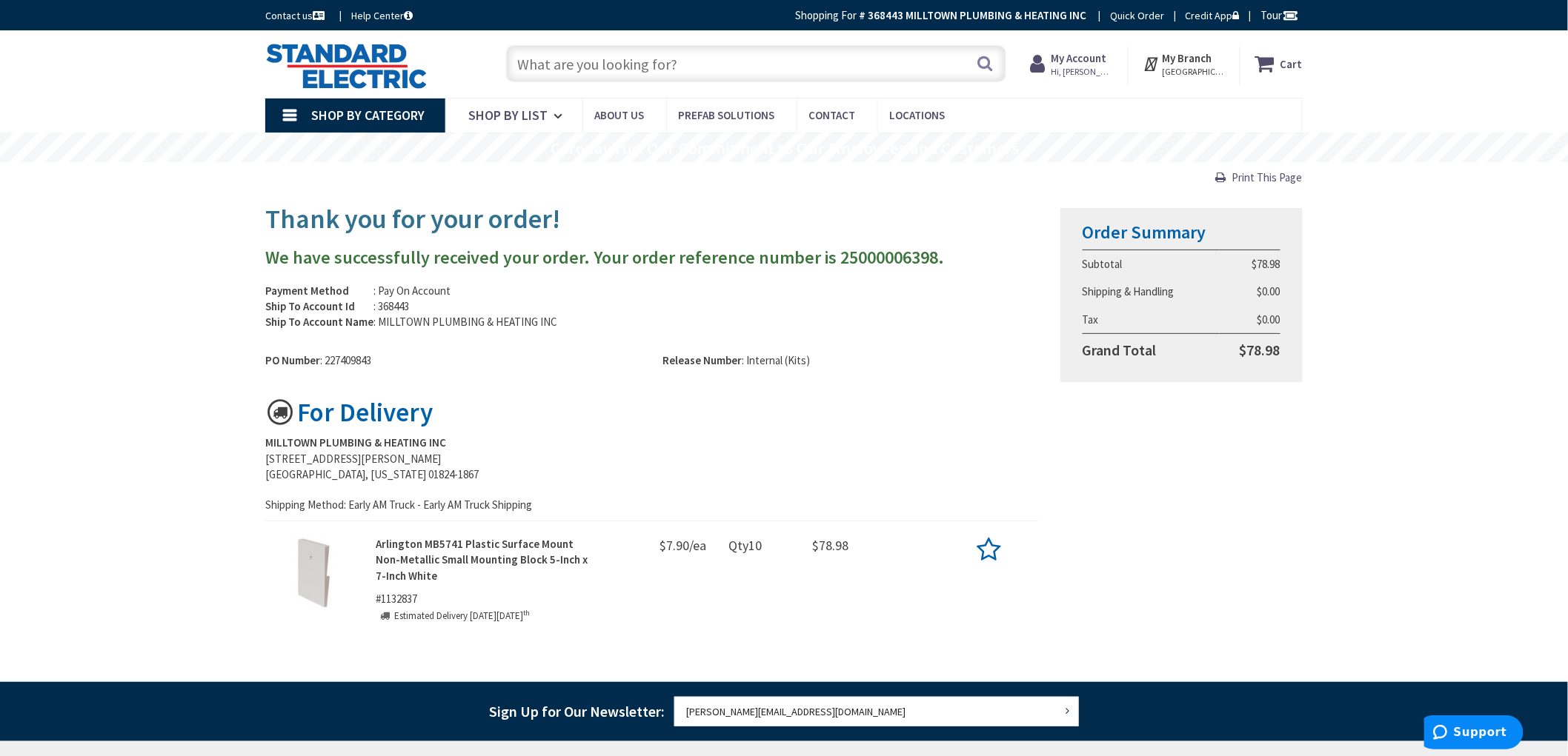
drag, startPoint x: 686, startPoint y: 544, endPoint x: 675, endPoint y: 543, distance: 11.0
click at [669, 542] on span "$7.90/ea" at bounding box center [683, 548] width 47 height 23
copy span "7.90"
click at [464, 554] on strong "Arlington MB5741 Plastic Surface Mount Non-Metallic Small Mounting Block 5-Inch…" at bounding box center [482, 560] width 212 height 46
click at [392, 601] on span "#1132837" at bounding box center [396, 599] width 41 height 14
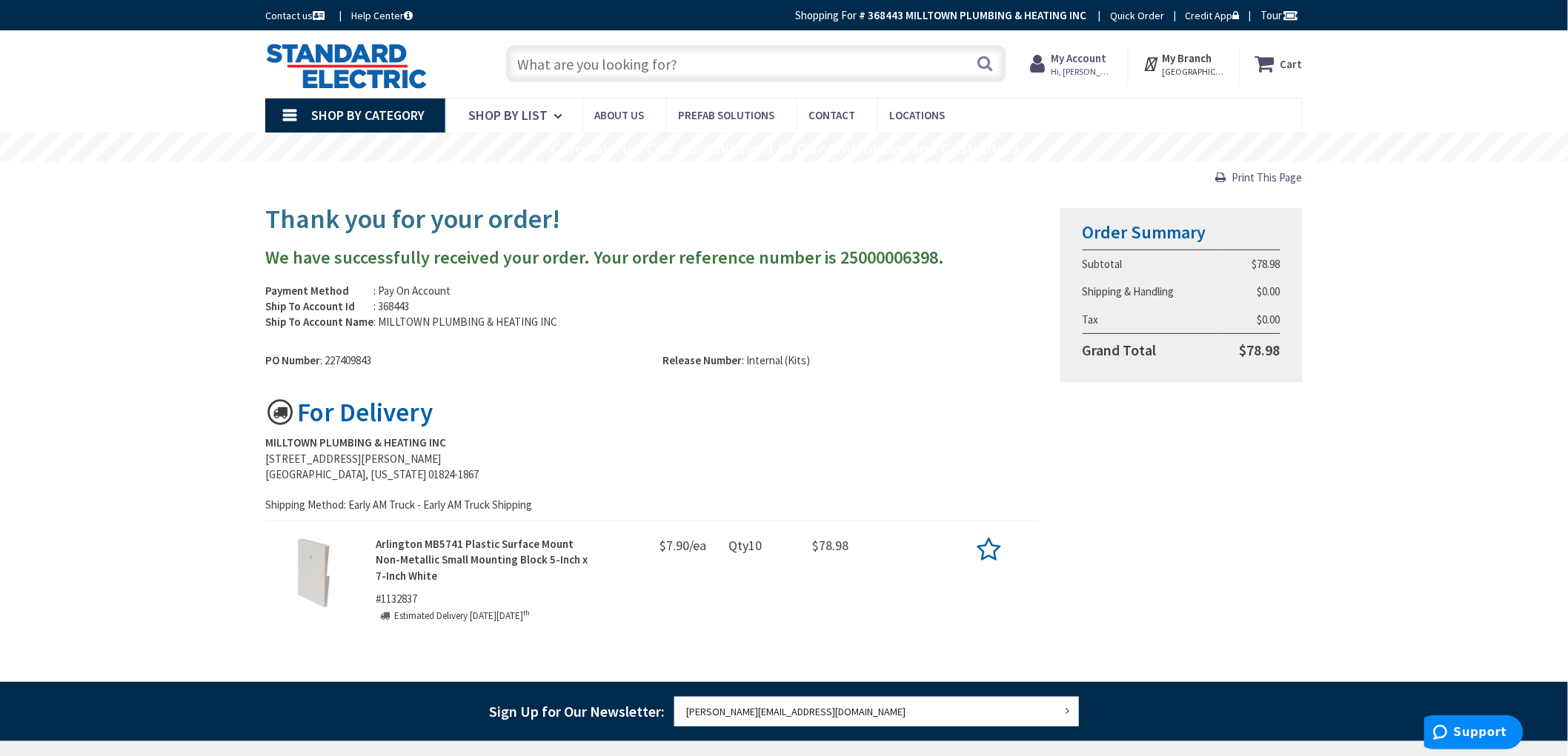
click at [392, 601] on span "#1132837" at bounding box center [396, 599] width 41 height 14
copy span "1132837"
click at [653, 56] on input "text" at bounding box center [755, 63] width 500 height 37
paste input "1132837"
type input "1132837"
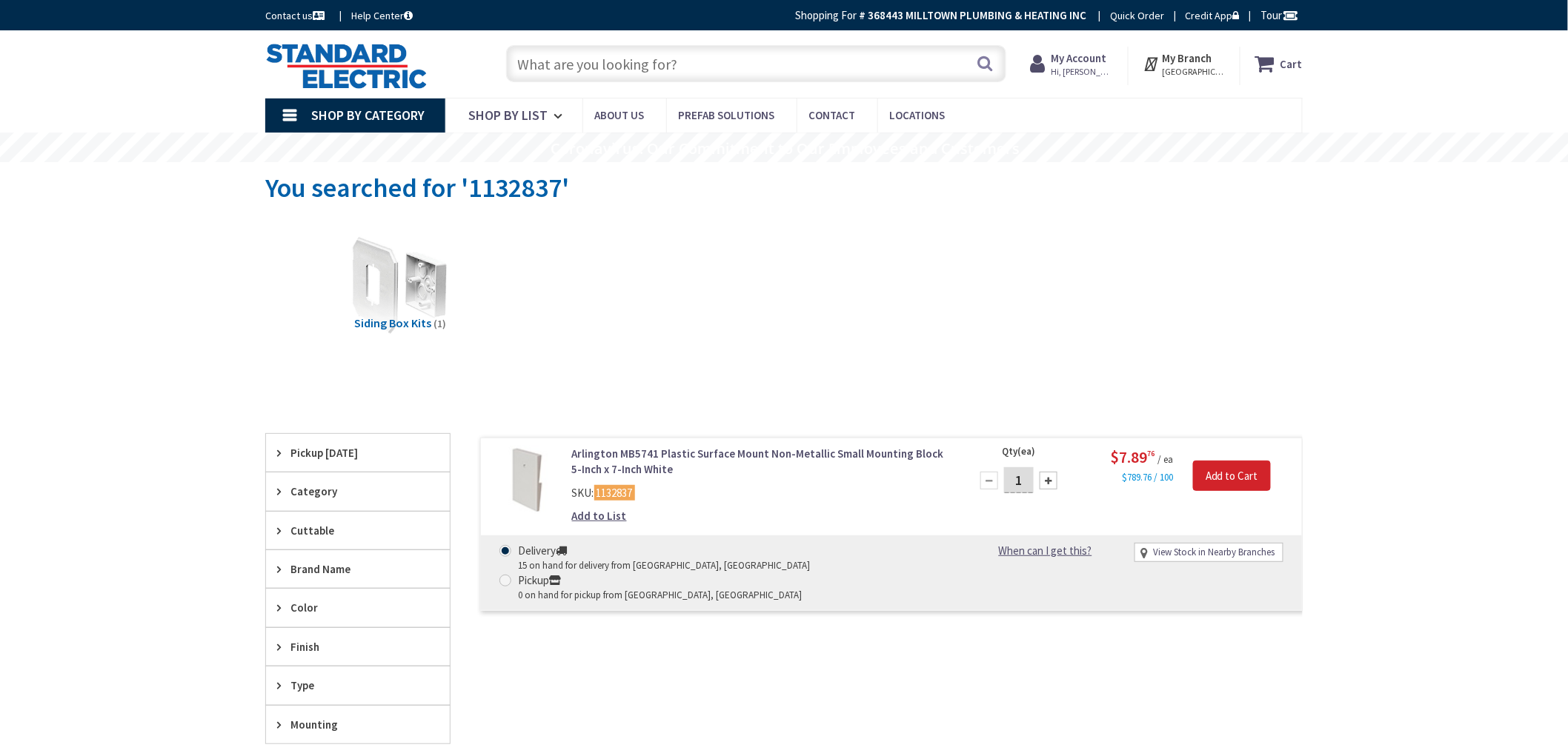
click at [705, 456] on link "Arlington MB5741 Plastic Surface Mount Non-Metallic Small Mounting Block 5-Inch…" at bounding box center [760, 461] width 377 height 32
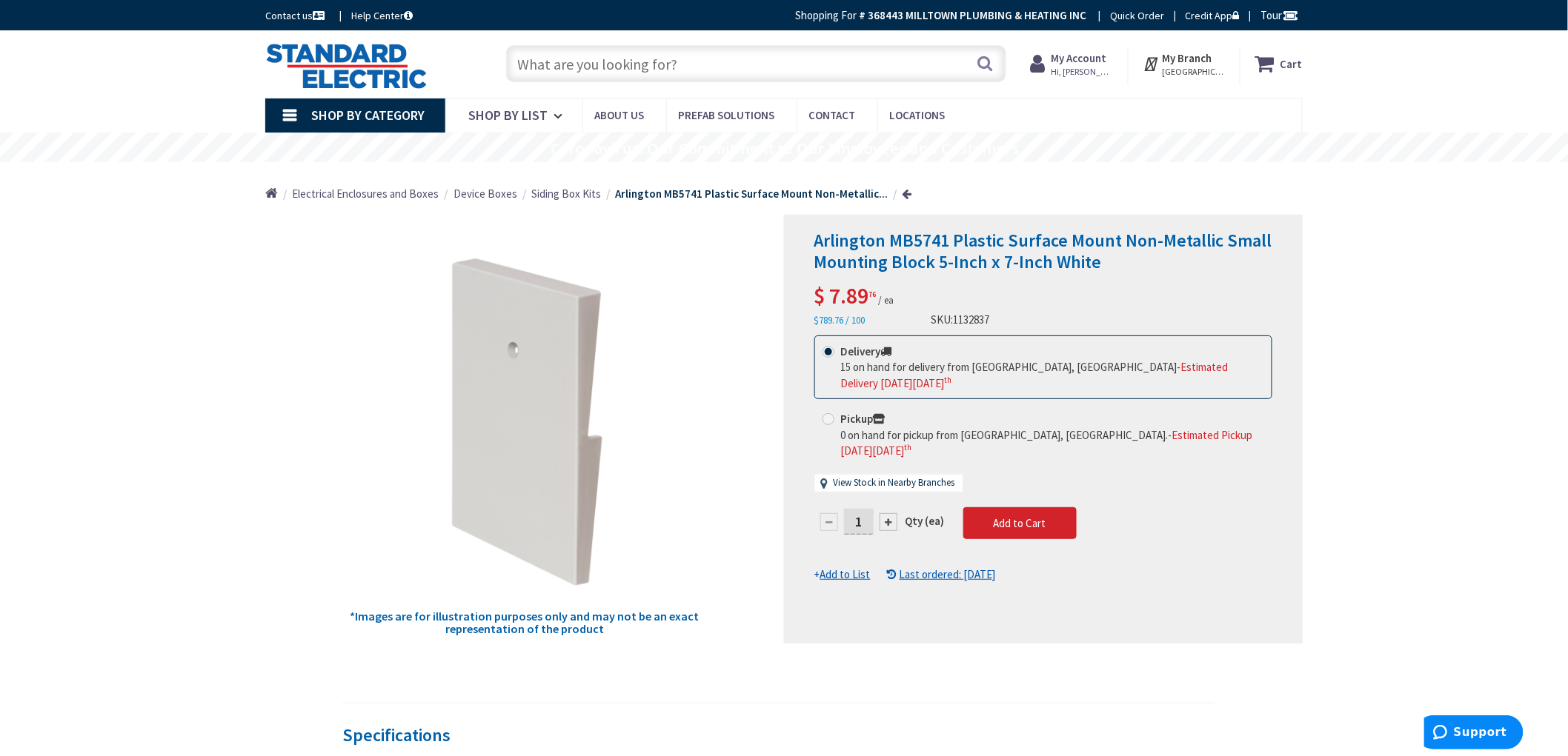
drag, startPoint x: 867, startPoint y: 295, endPoint x: 835, endPoint y: 295, distance: 32.0
click at [835, 295] on span "7.89 76" at bounding box center [853, 295] width 47 height 28
copy span "7.89"
